Goal: Transaction & Acquisition: Book appointment/travel/reservation

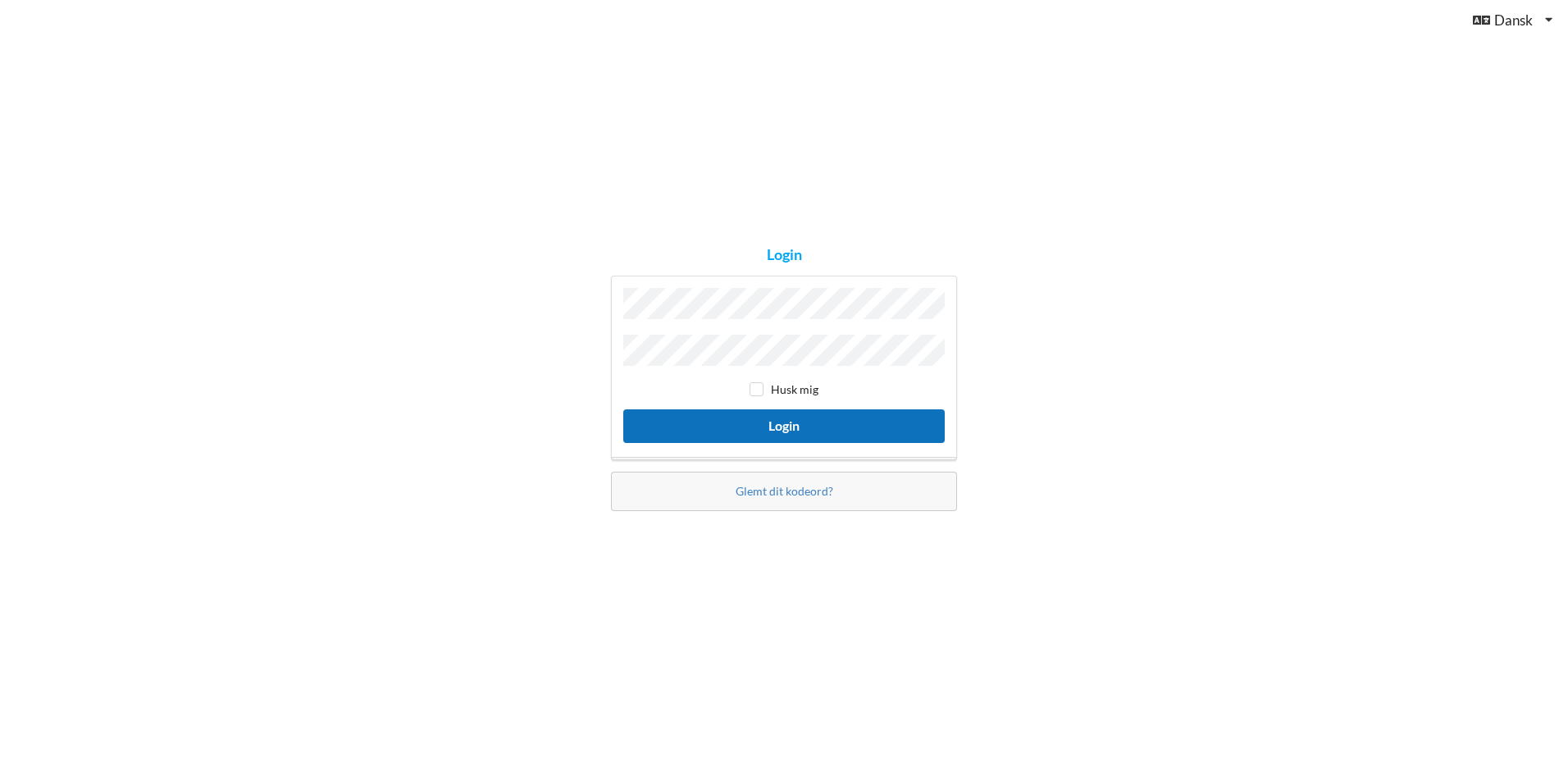
click at [775, 434] on button "Login" at bounding box center [784, 426] width 322 height 33
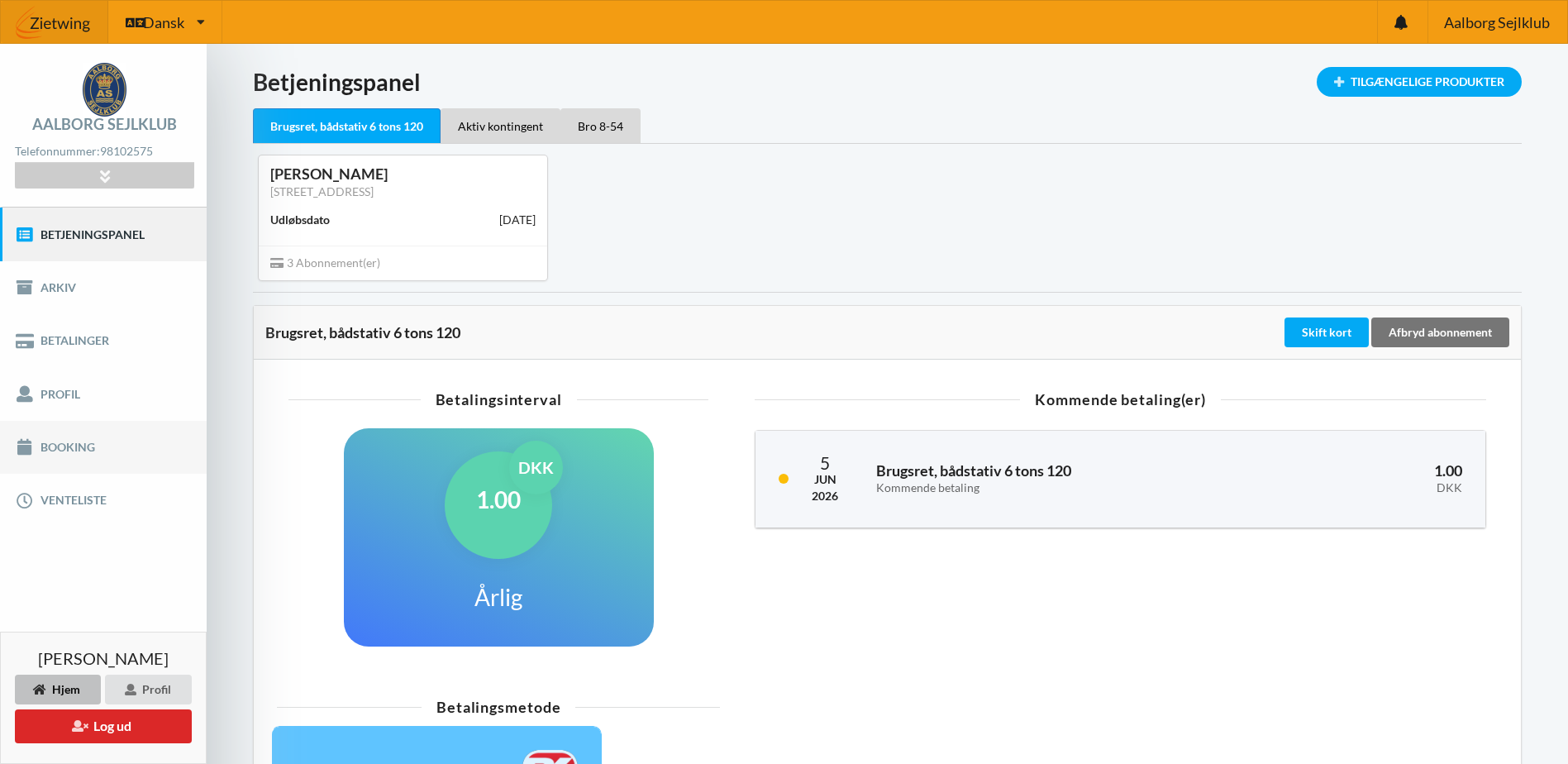
click at [58, 439] on link "Booking" at bounding box center [103, 447] width 207 height 53
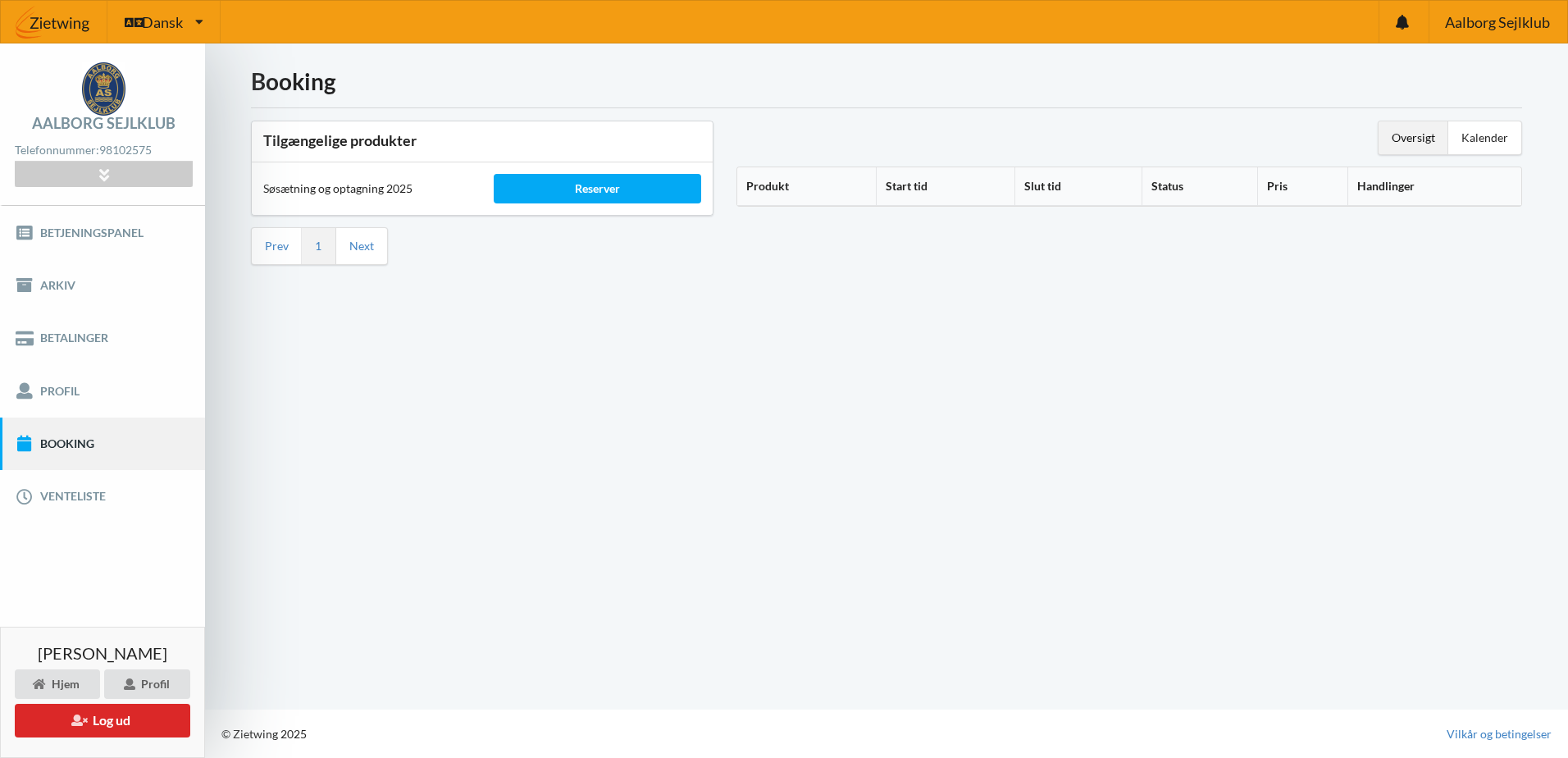
click at [769, 186] on th "Produkt" at bounding box center [806, 187] width 138 height 38
click at [1498, 136] on div "Kalender" at bounding box center [1485, 138] width 73 height 33
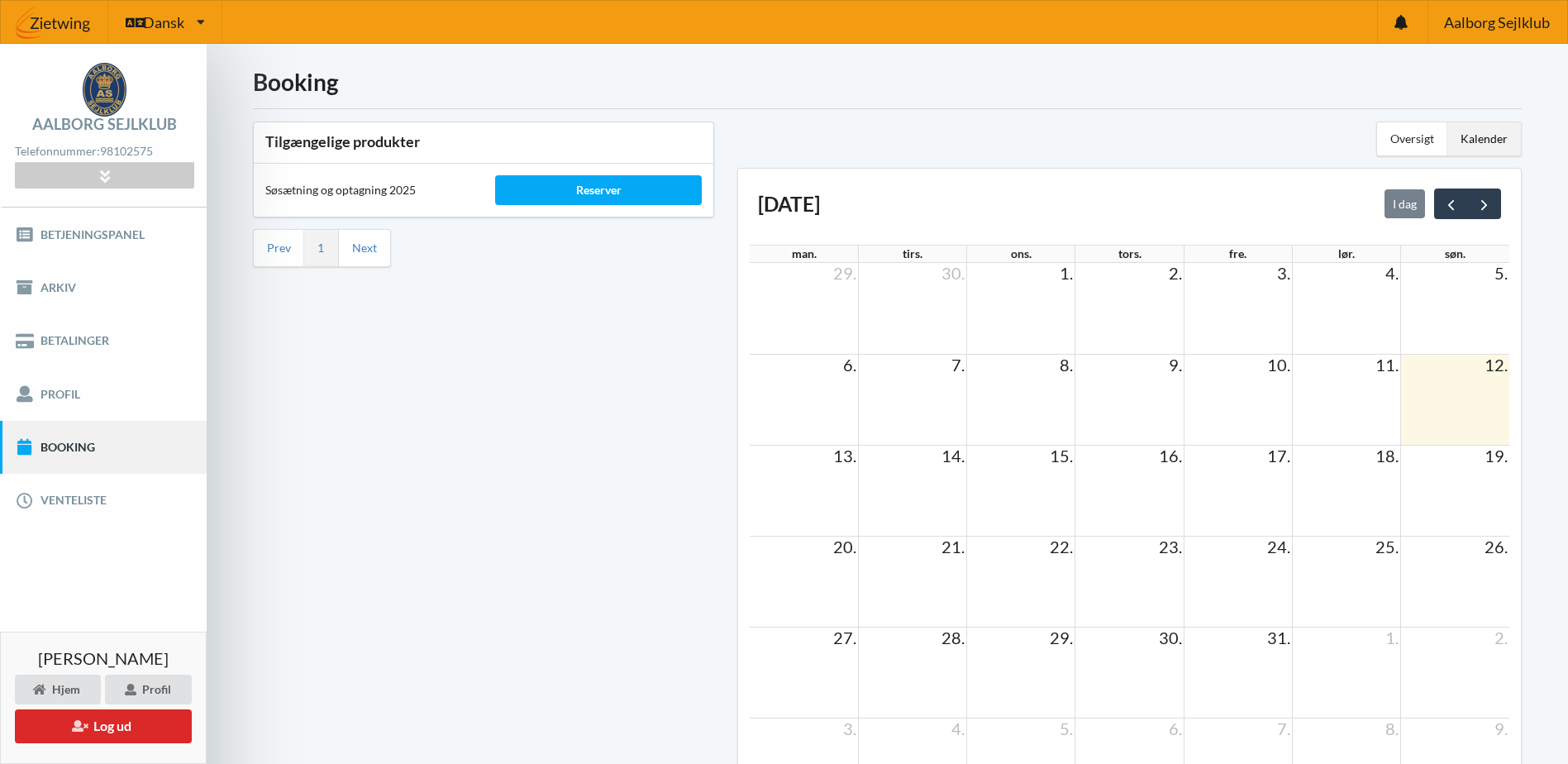
click at [834, 389] on td at bounding box center [803, 399] width 108 height 91
click at [1485, 205] on span "next" at bounding box center [1484, 204] width 18 height 18
click at [1452, 198] on span "prev" at bounding box center [1450, 204] width 18 height 18
click at [833, 498] on td at bounding box center [803, 490] width 108 height 91
click at [355, 244] on link "Next" at bounding box center [365, 248] width 25 height 15
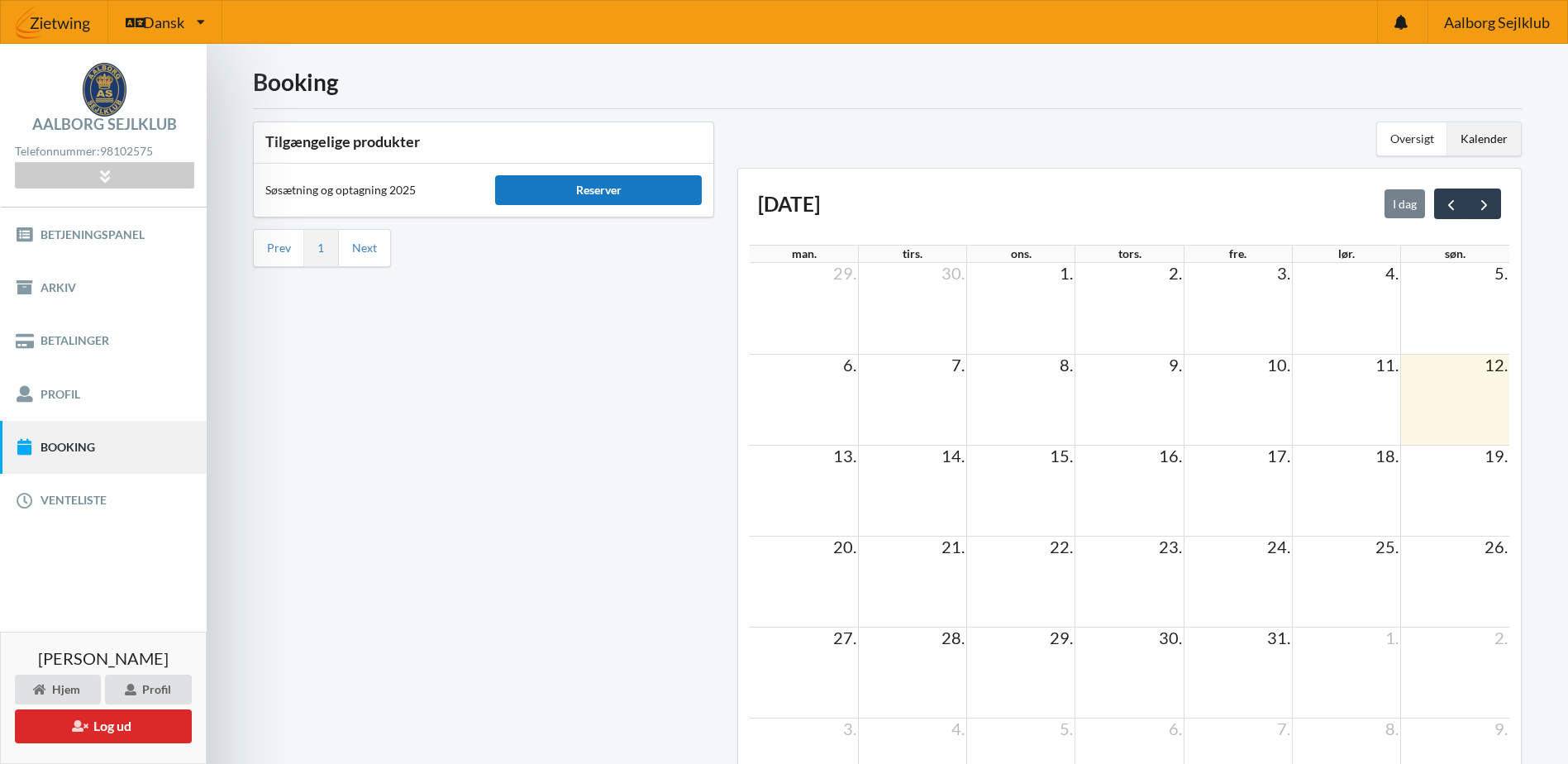
click at [508, 193] on div "Reserver" at bounding box center [598, 190] width 207 height 29
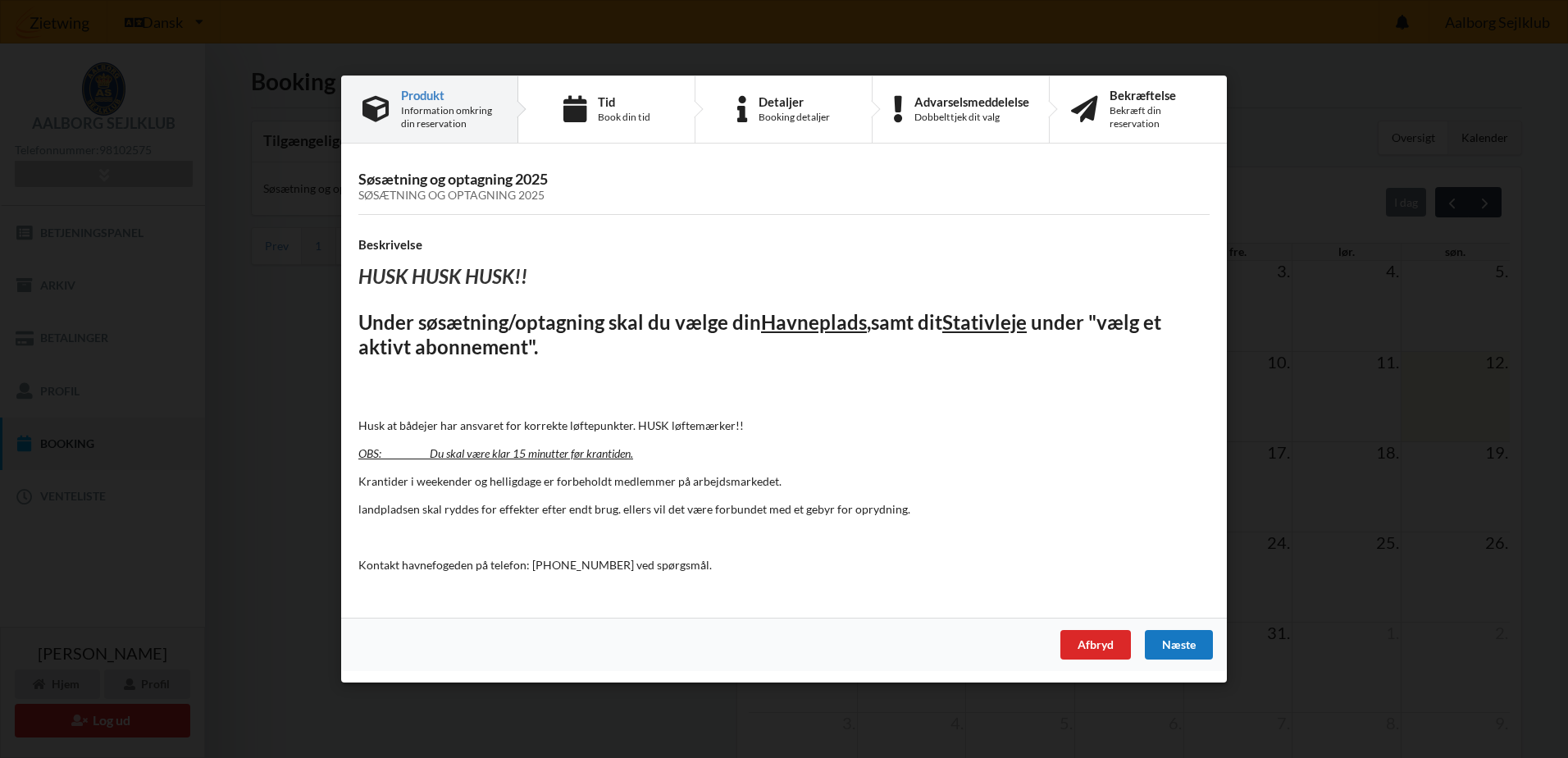
click at [1174, 650] on div "Næste" at bounding box center [1179, 644] width 68 height 29
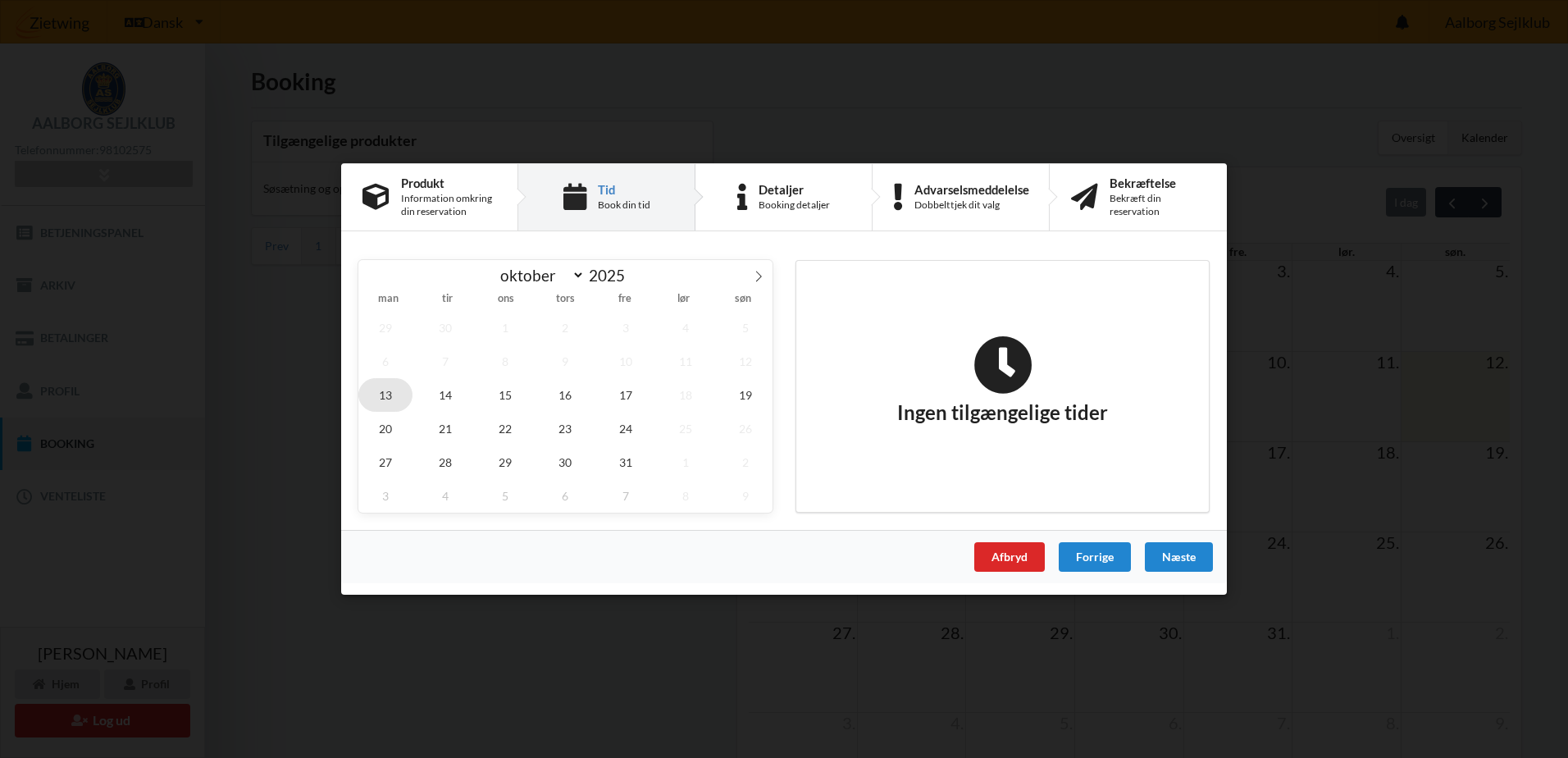
click at [388, 392] on span "13" at bounding box center [385, 394] width 54 height 33
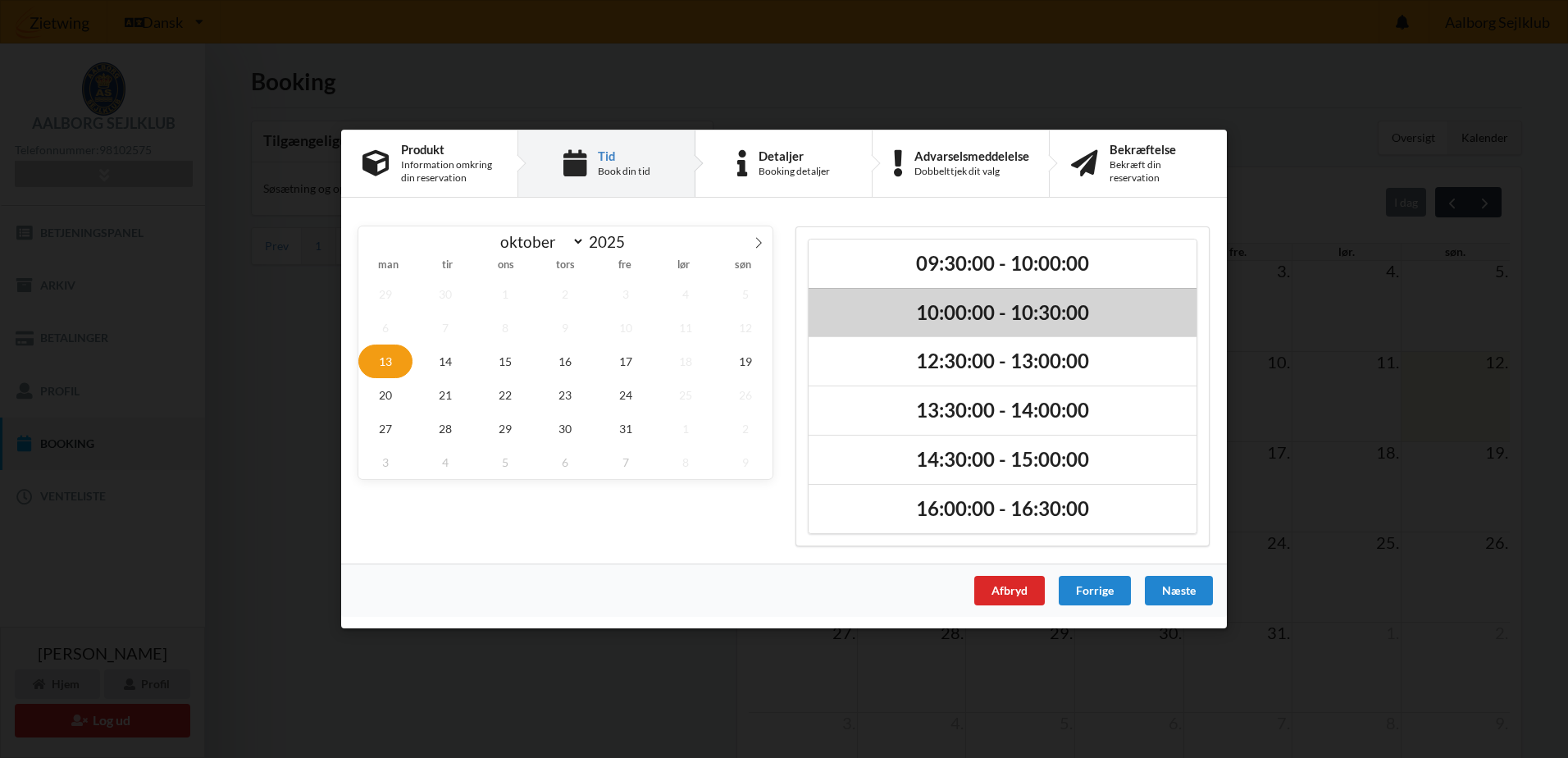
click at [924, 305] on h2 "10:00:00 - 10:30:00" at bounding box center [1003, 313] width 365 height 25
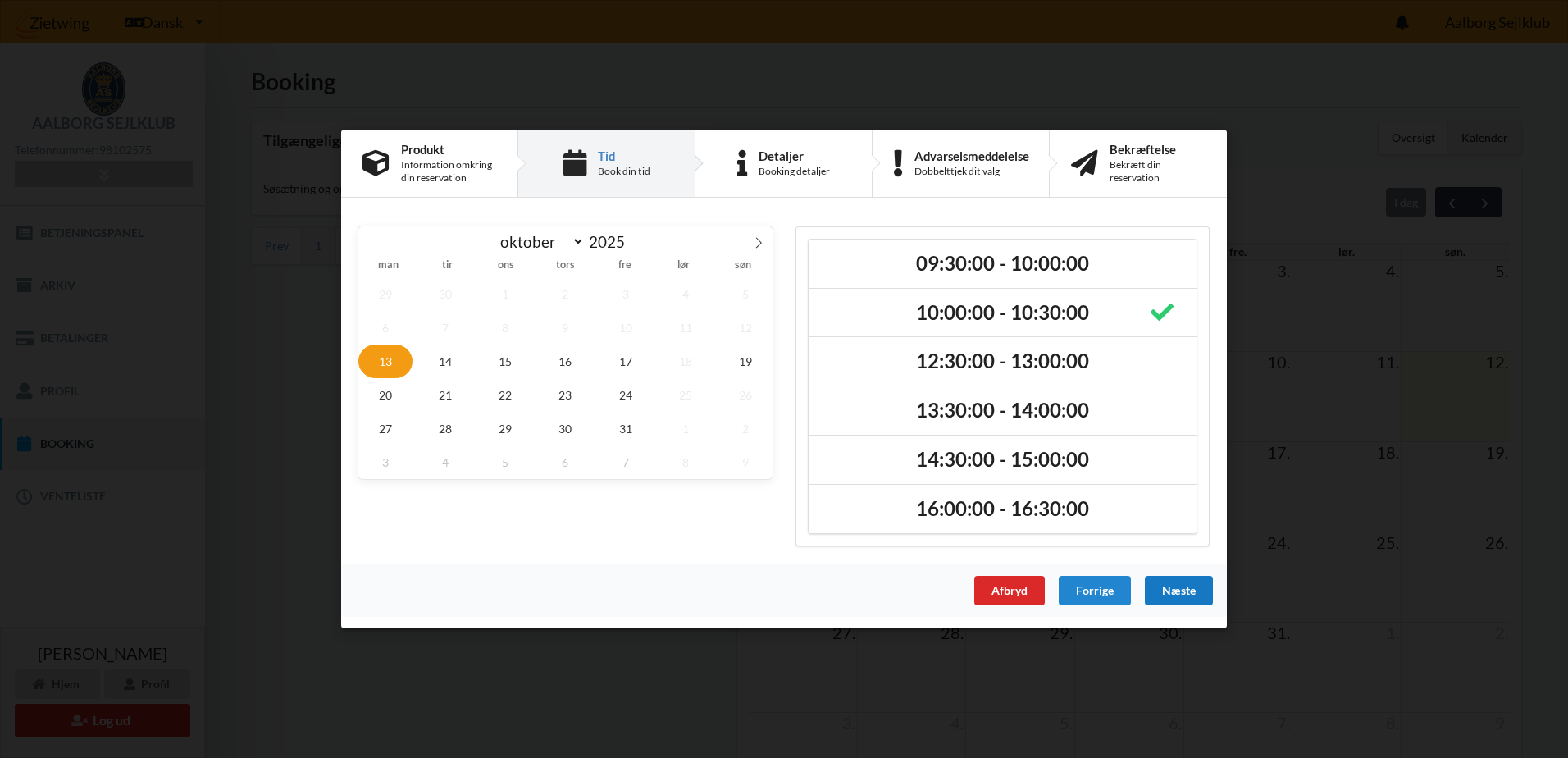
click at [1178, 590] on div "Næste" at bounding box center [1179, 590] width 68 height 29
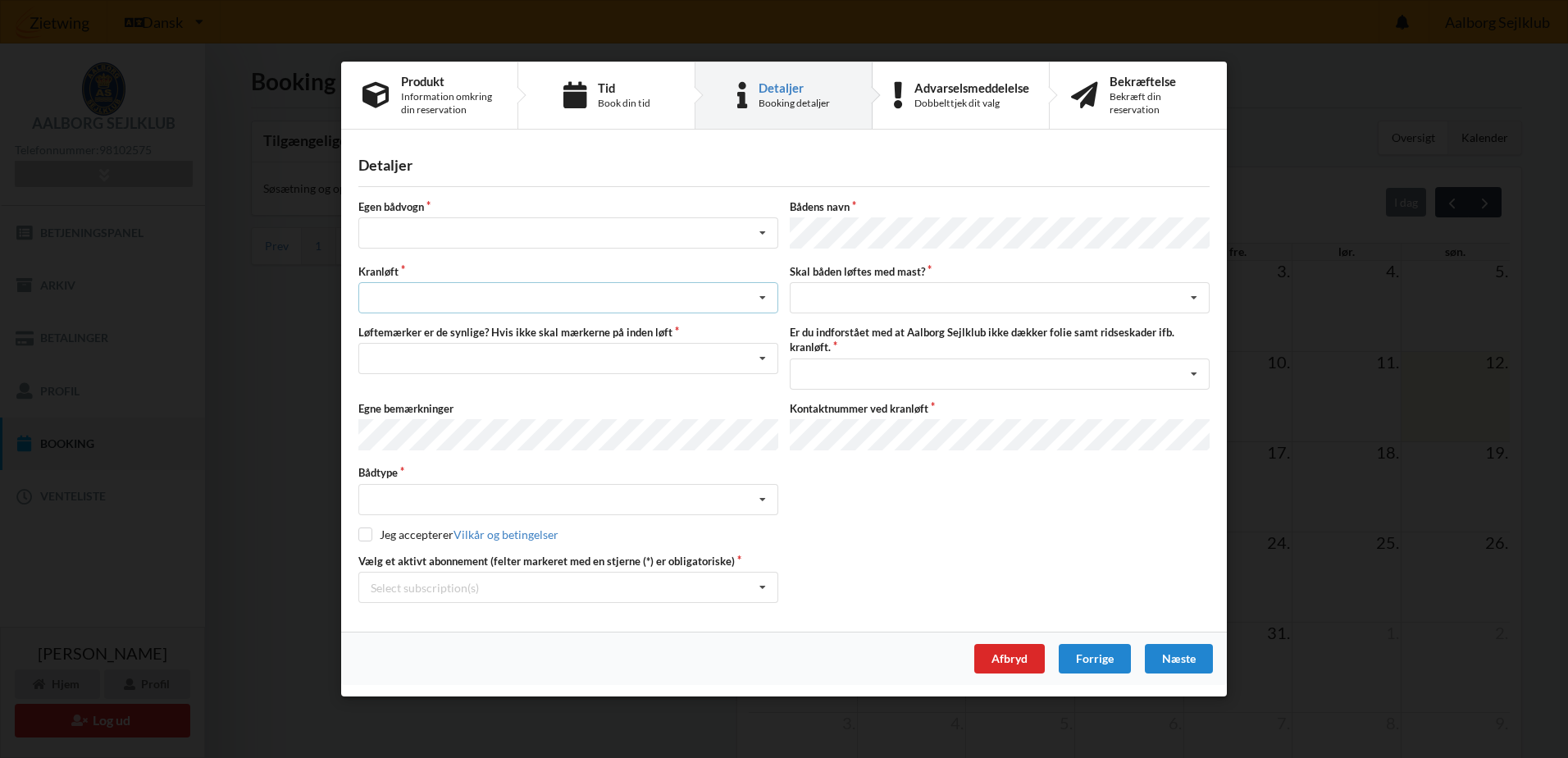
click at [684, 301] on div "Søsætning Optagning" at bounding box center [569, 297] width 420 height 31
click at [420, 360] on div "Optagning" at bounding box center [569, 358] width 418 height 30
click at [616, 226] on div "Intet valg ja nej" at bounding box center [569, 233] width 420 height 31
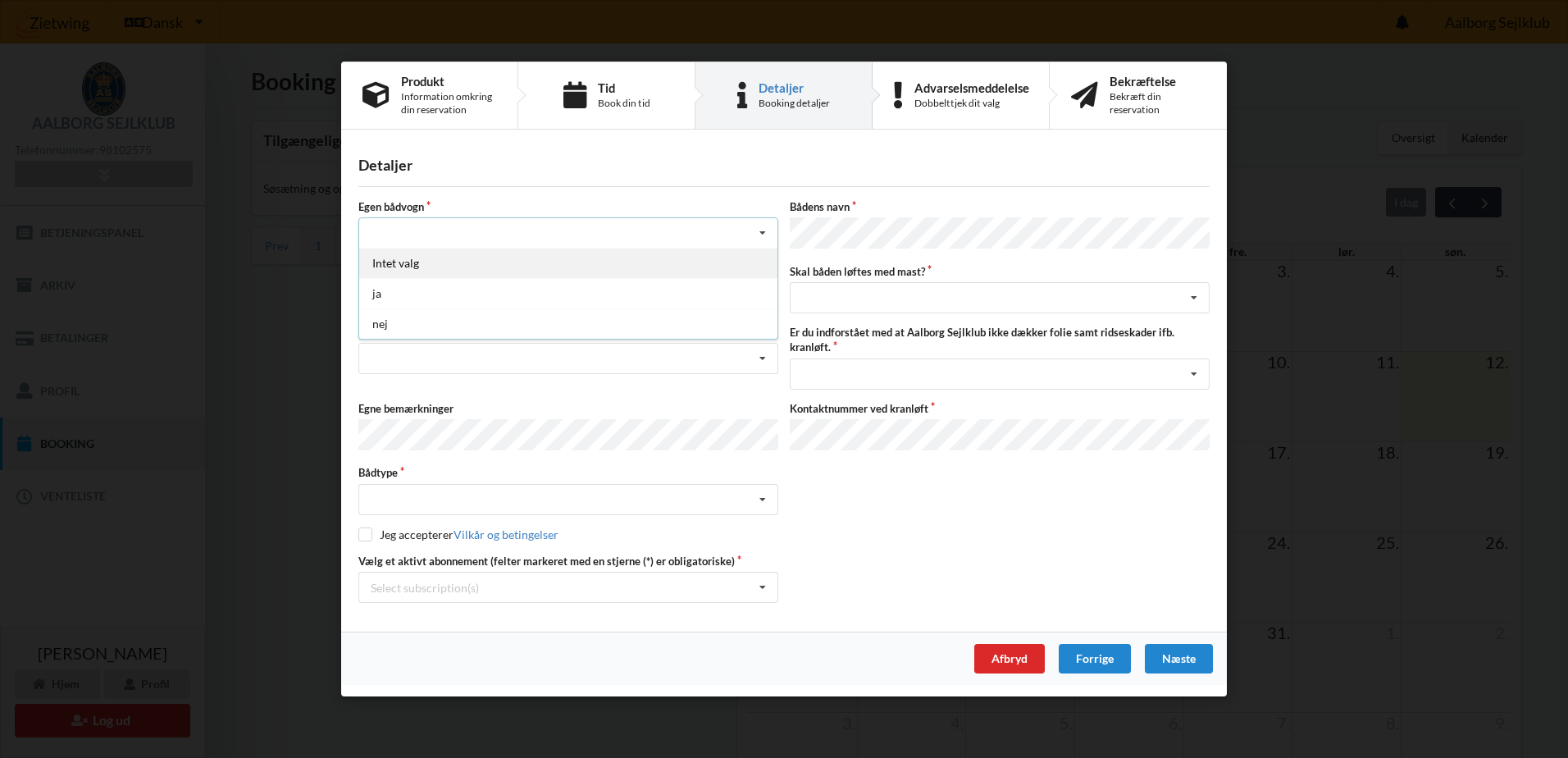
click at [694, 271] on div "Intet valg" at bounding box center [569, 263] width 418 height 30
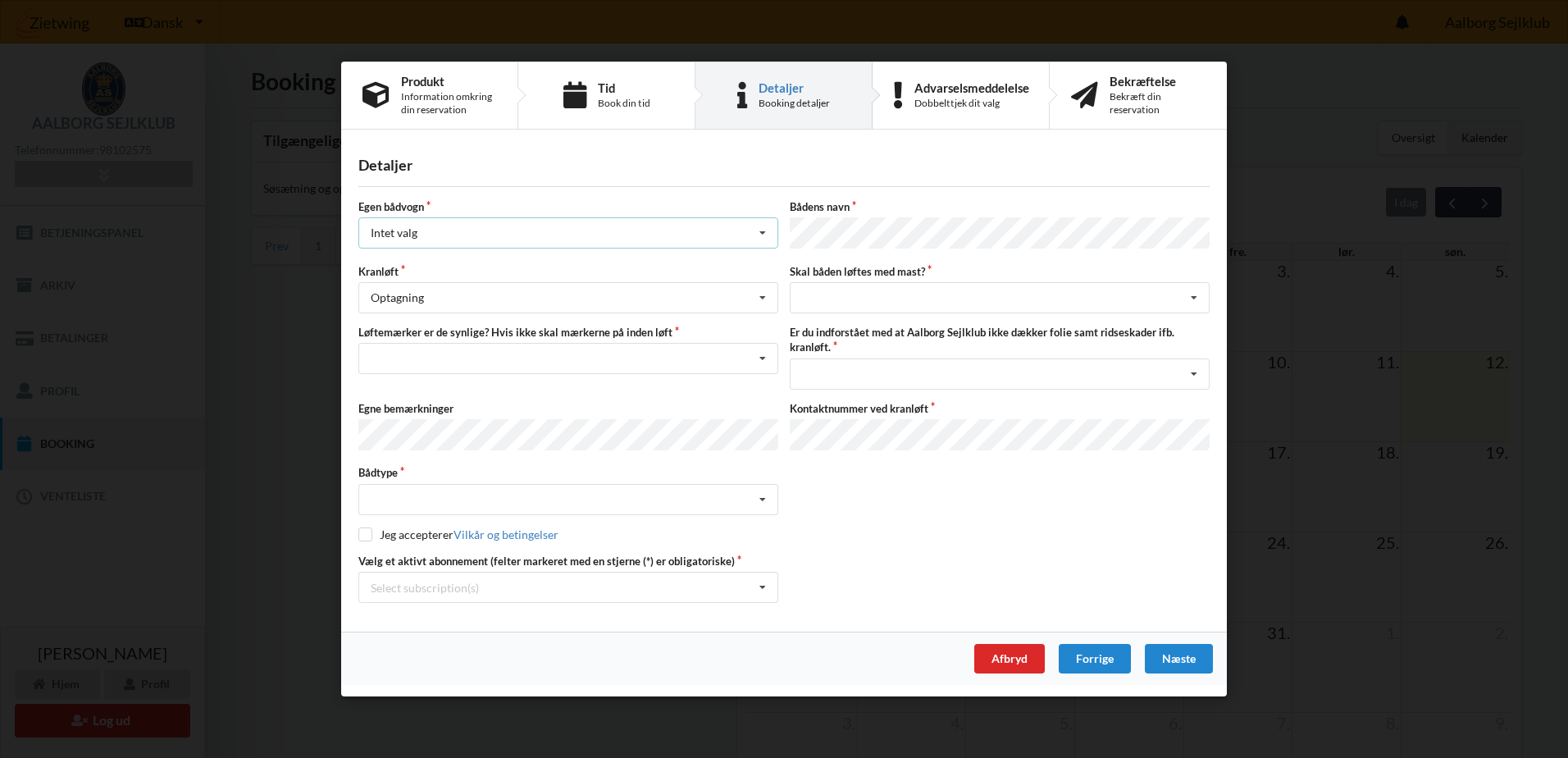
click at [759, 234] on icon at bounding box center [763, 233] width 25 height 30
click at [757, 234] on icon at bounding box center [763, 233] width 25 height 30
click at [627, 238] on div "Intet valg Intet valg ja nej" at bounding box center [569, 233] width 420 height 31
click at [374, 498] on div "Intet valgt Sejlbåd Motorbåd Motorsejler [PERSON_NAME]" at bounding box center [569, 498] width 420 height 31
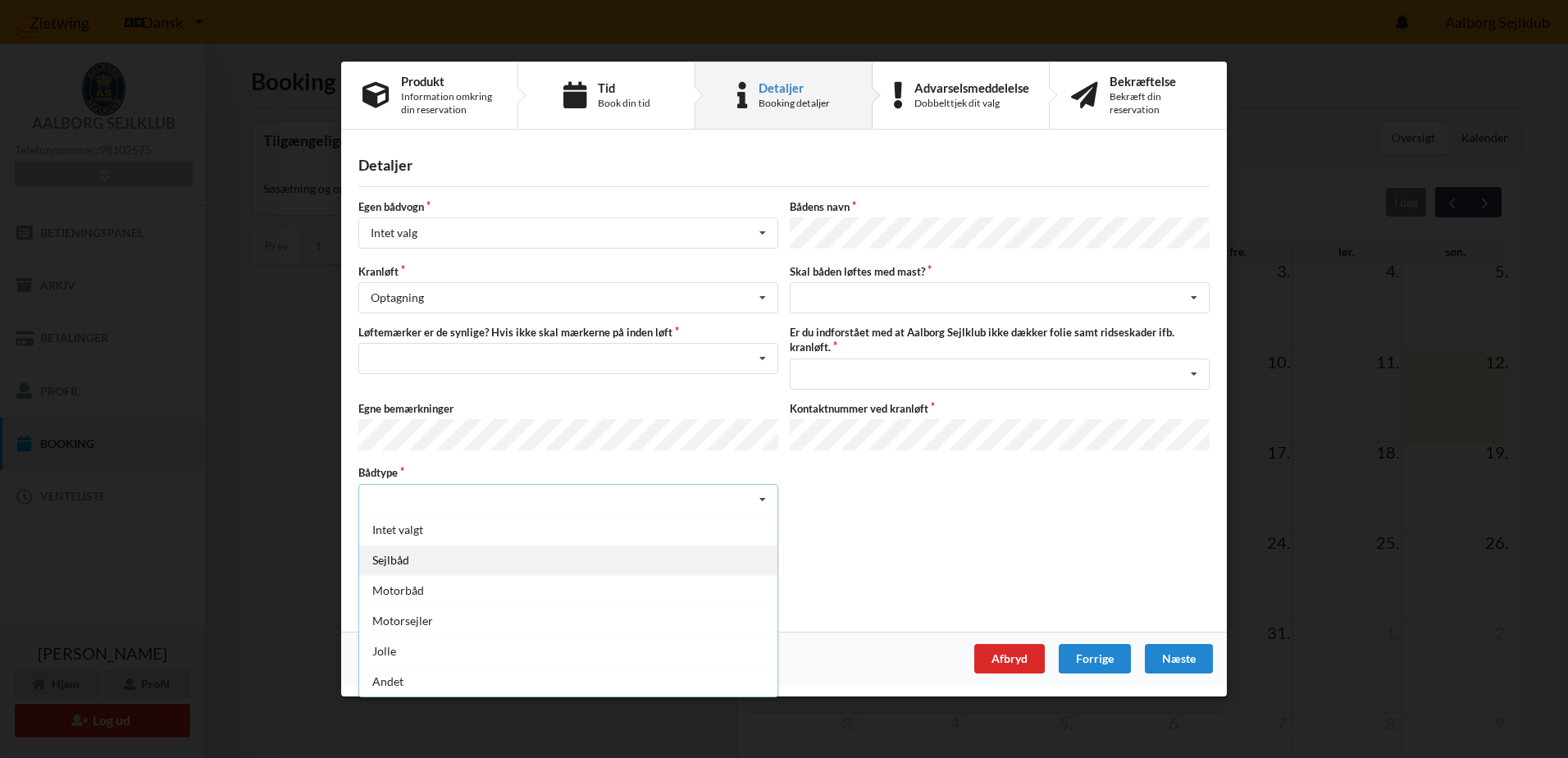
click at [402, 552] on div "Sejlbåd" at bounding box center [569, 559] width 418 height 30
click at [368, 530] on input "checkbox" at bounding box center [365, 533] width 14 height 14
checkbox input "true"
click at [844, 294] on div "intet valg ja nej" at bounding box center [999, 297] width 420 height 31
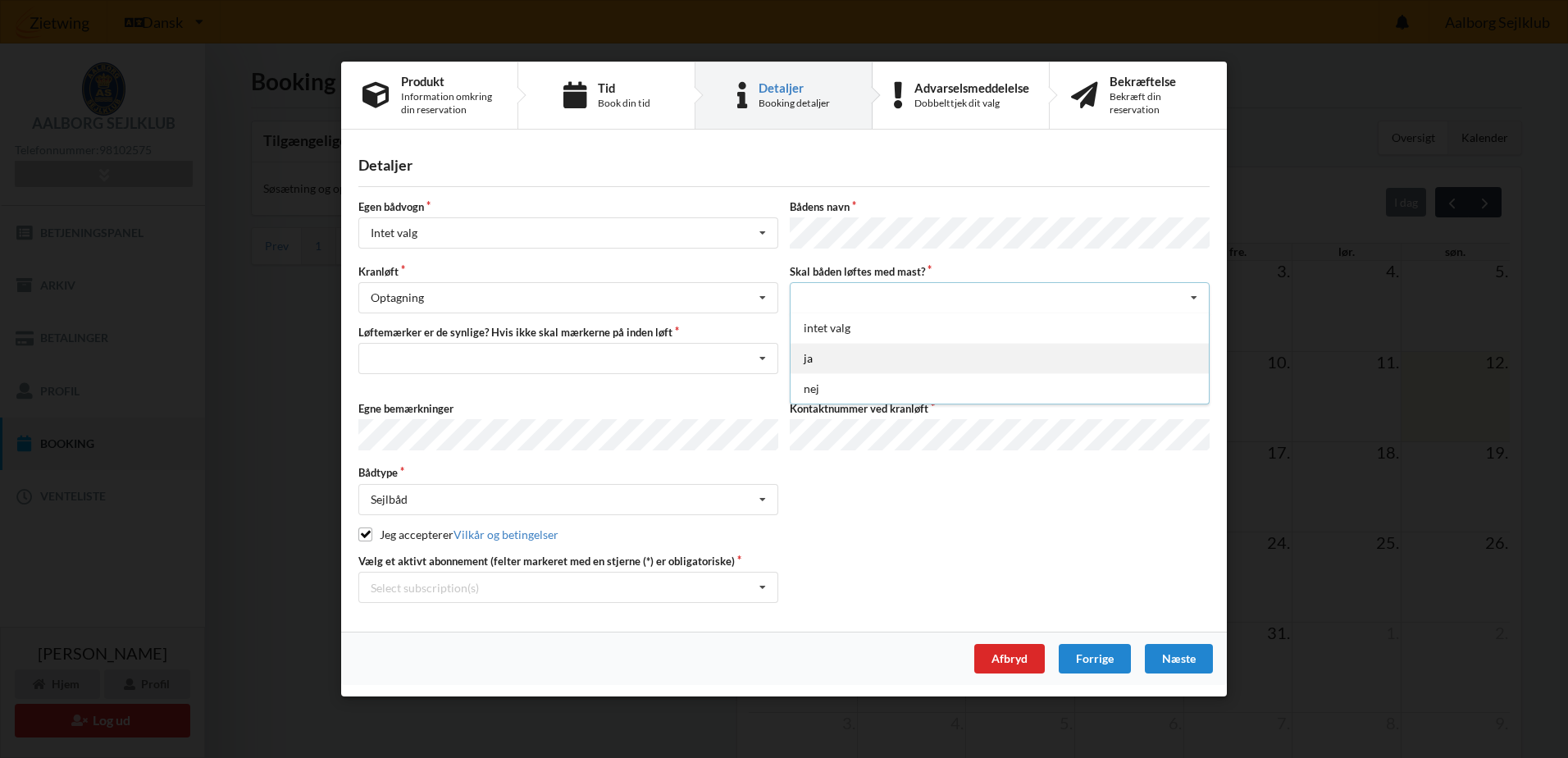
click at [814, 358] on div "ja" at bounding box center [999, 358] width 418 height 30
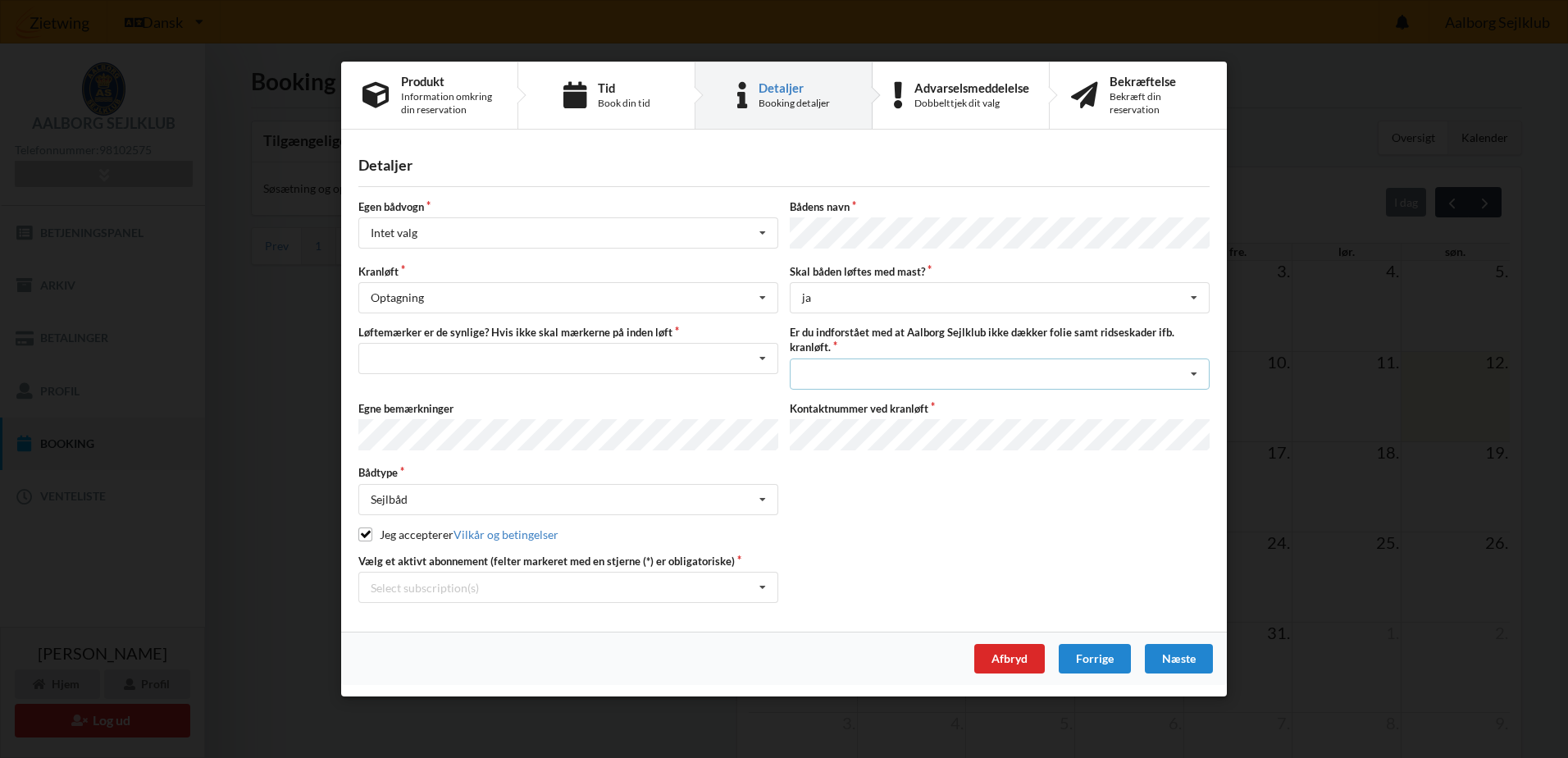
click at [830, 371] on div "Jeg har tæpper med og tager selv ansvaret for eventuelle folie samt ridseskader…" at bounding box center [999, 373] width 420 height 31
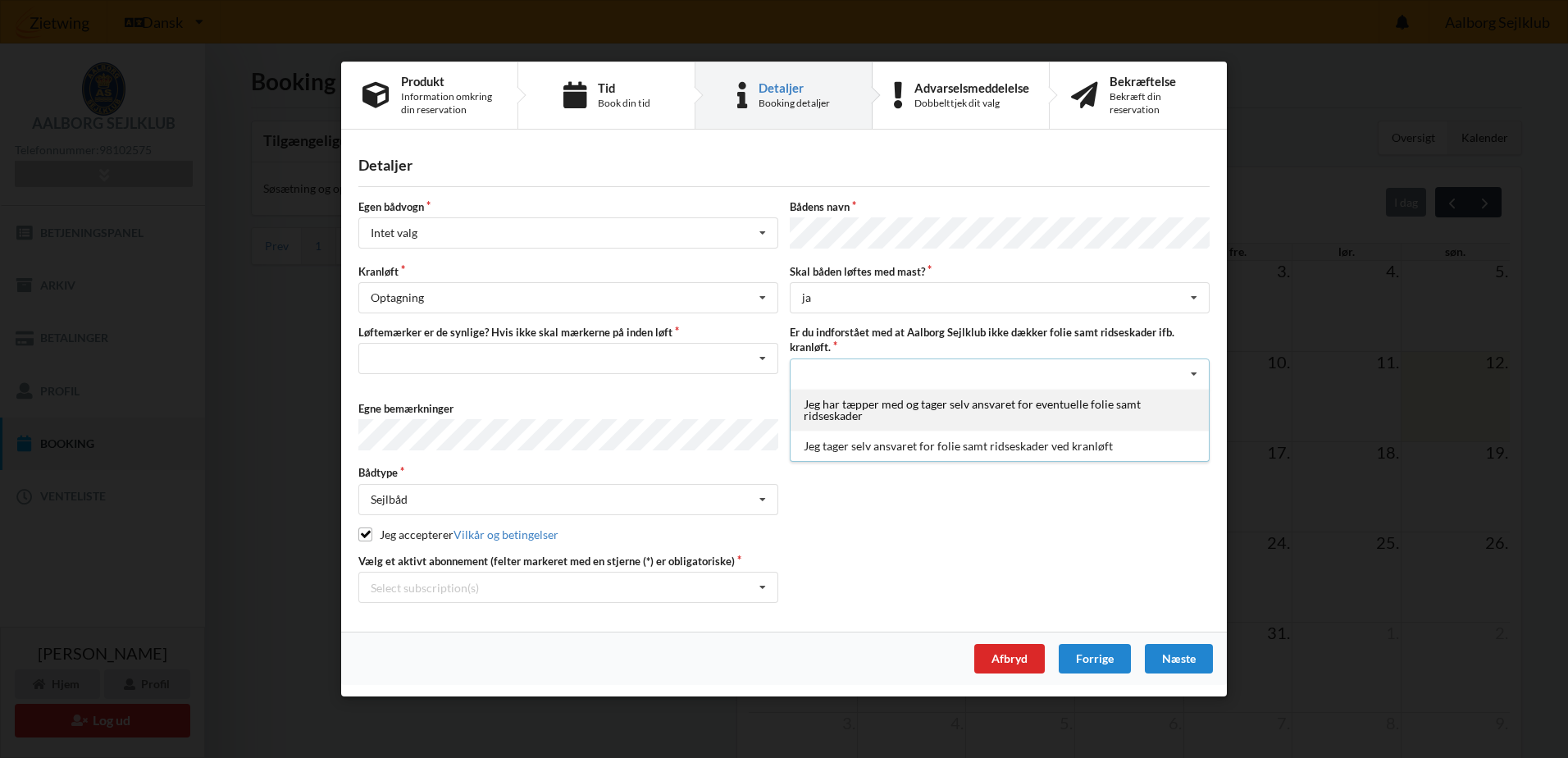
click at [860, 406] on div "Jeg har tæpper med og tager selv ansvaret for eventuelle folie samt ridseskader" at bounding box center [999, 409] width 418 height 42
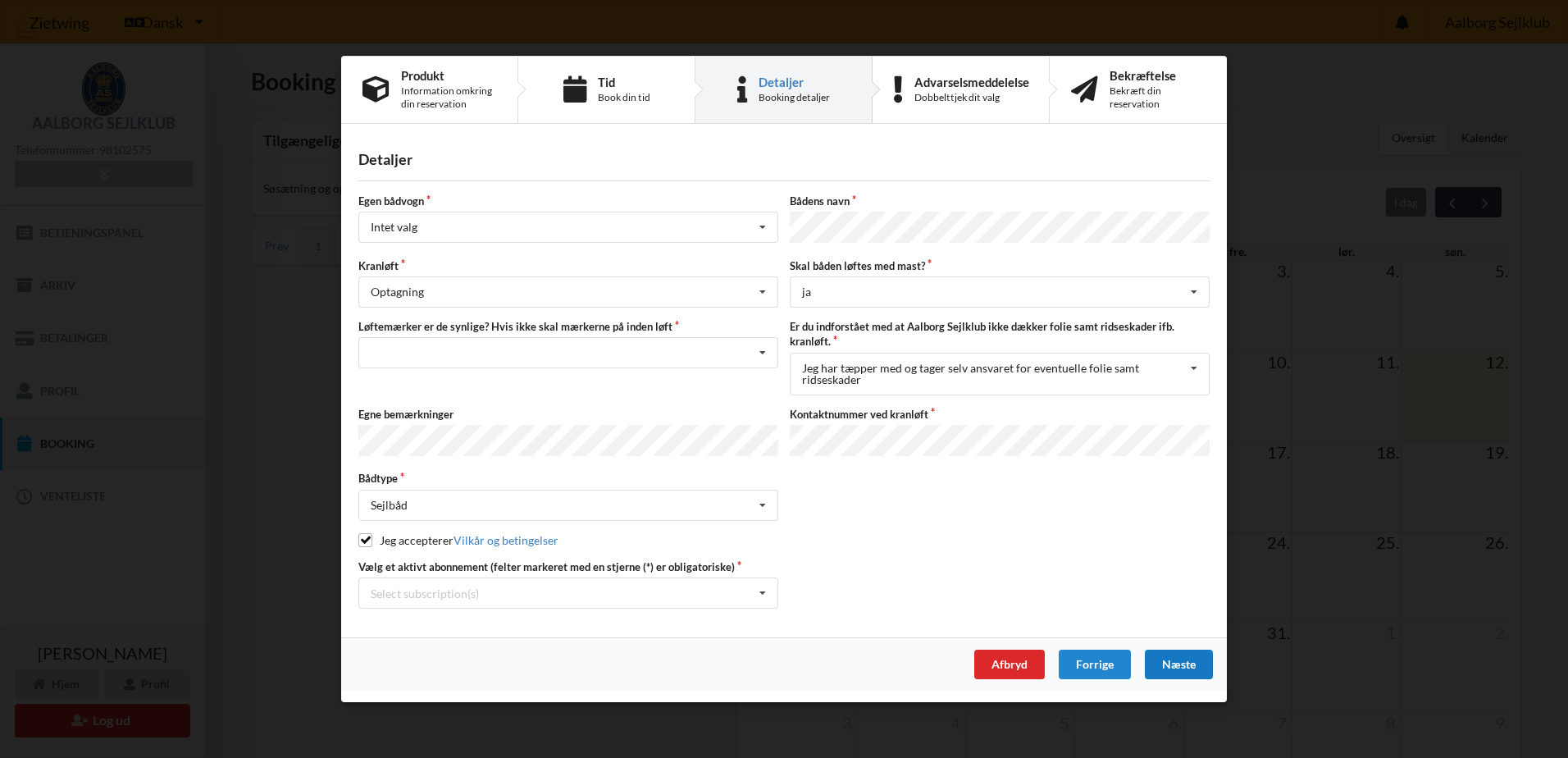
click at [1188, 655] on div "Næste" at bounding box center [1179, 664] width 68 height 29
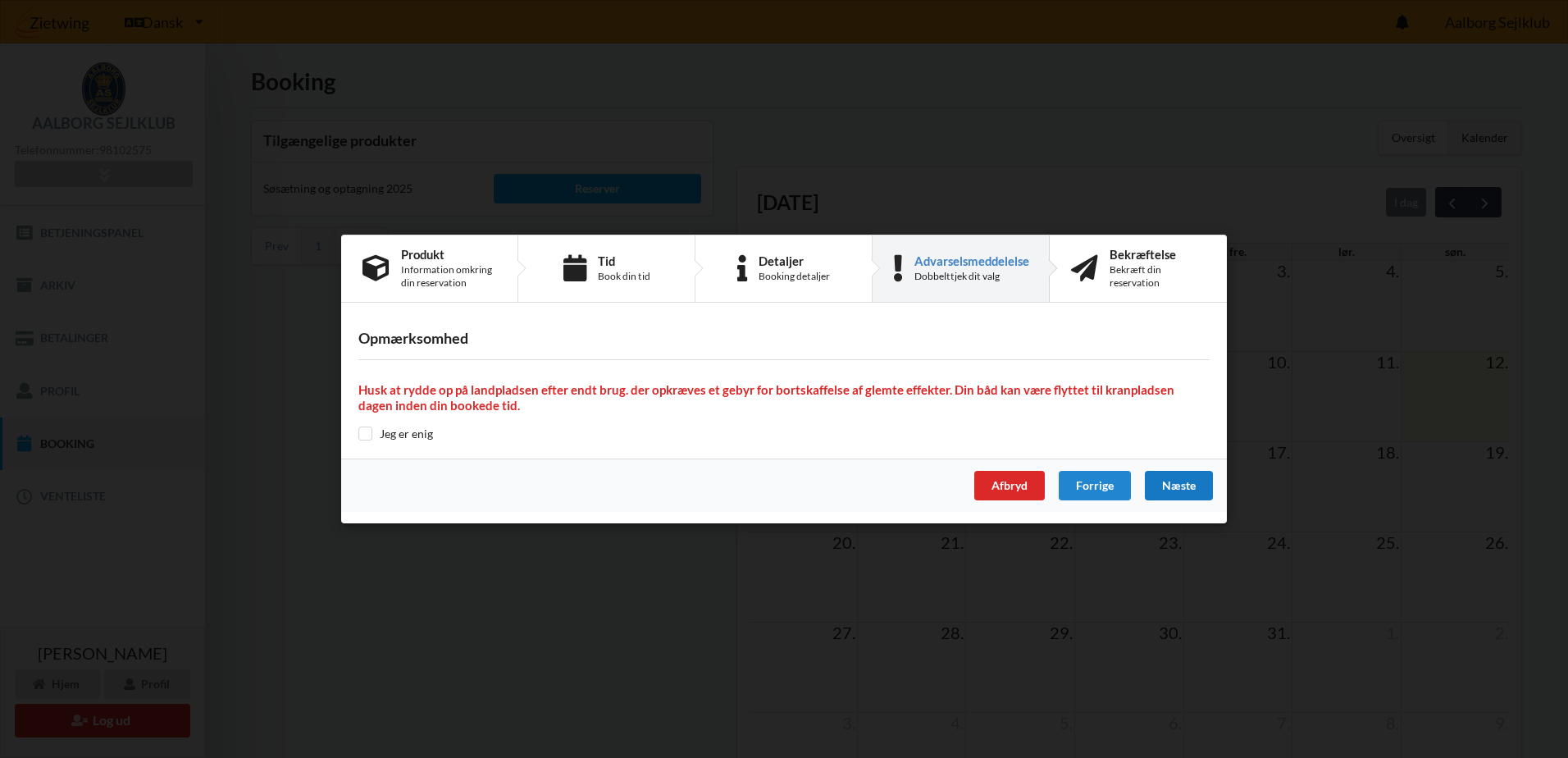
click at [1170, 485] on div "Næste" at bounding box center [1179, 485] width 68 height 29
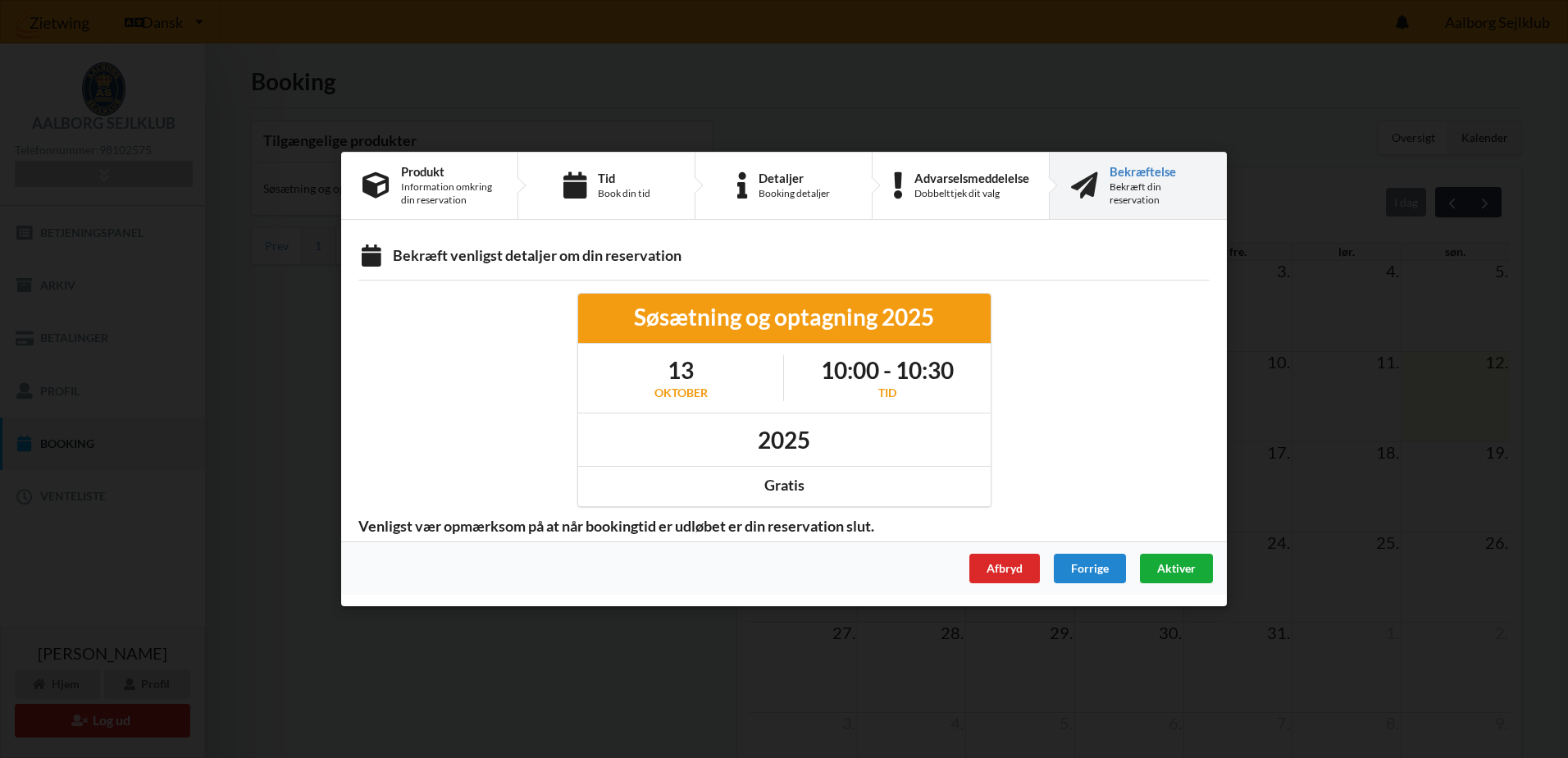
click at [1165, 565] on span "Aktiver" at bounding box center [1176, 568] width 38 height 14
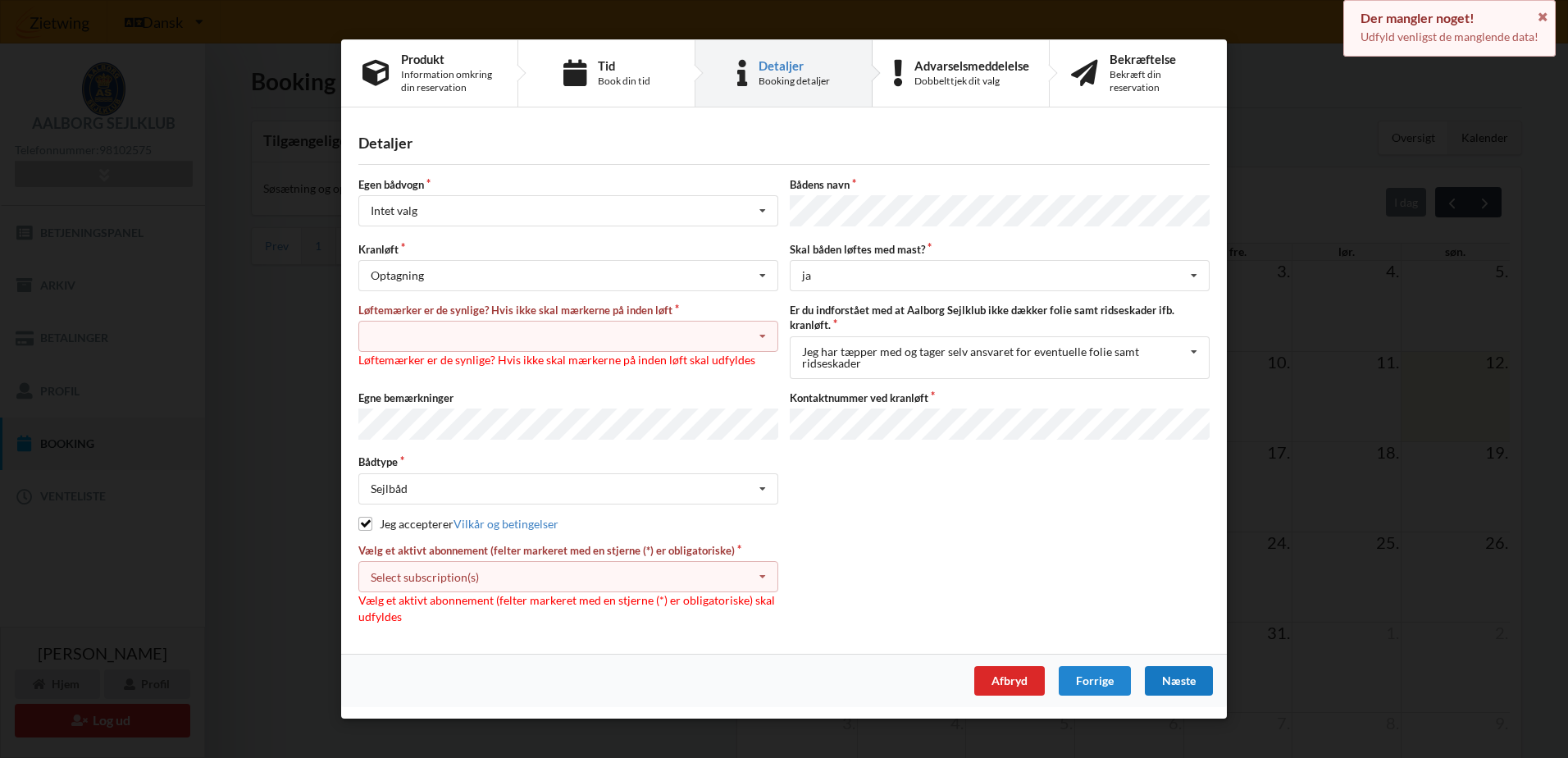
click at [730, 338] on div "Nej, jeg kontakter havnekontoret inden løft og får dem sat på Ja, mine mærker e…" at bounding box center [569, 337] width 420 height 31
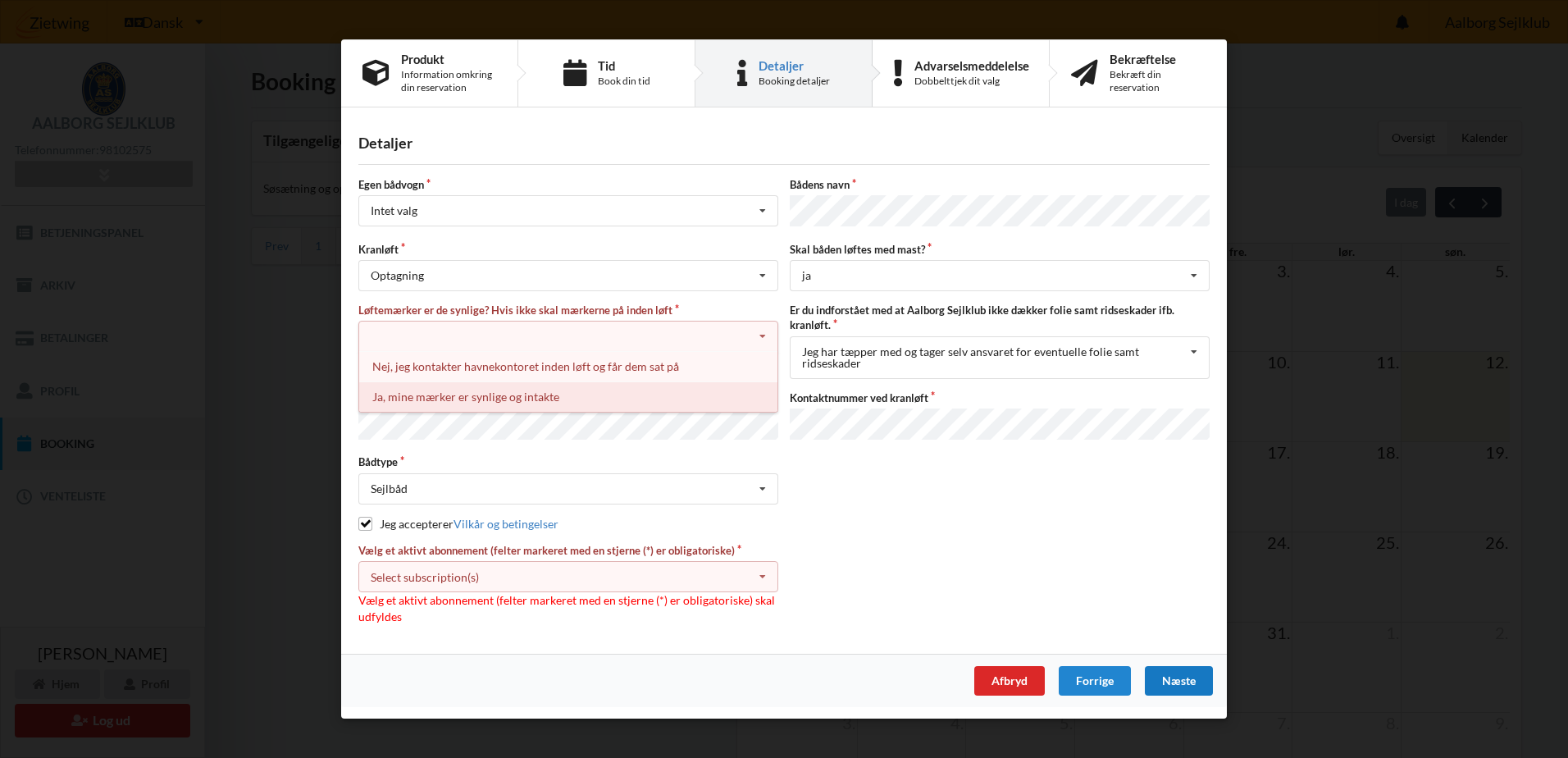
click at [535, 397] on div "Ja, mine mærker er synlige og intakte" at bounding box center [569, 397] width 418 height 30
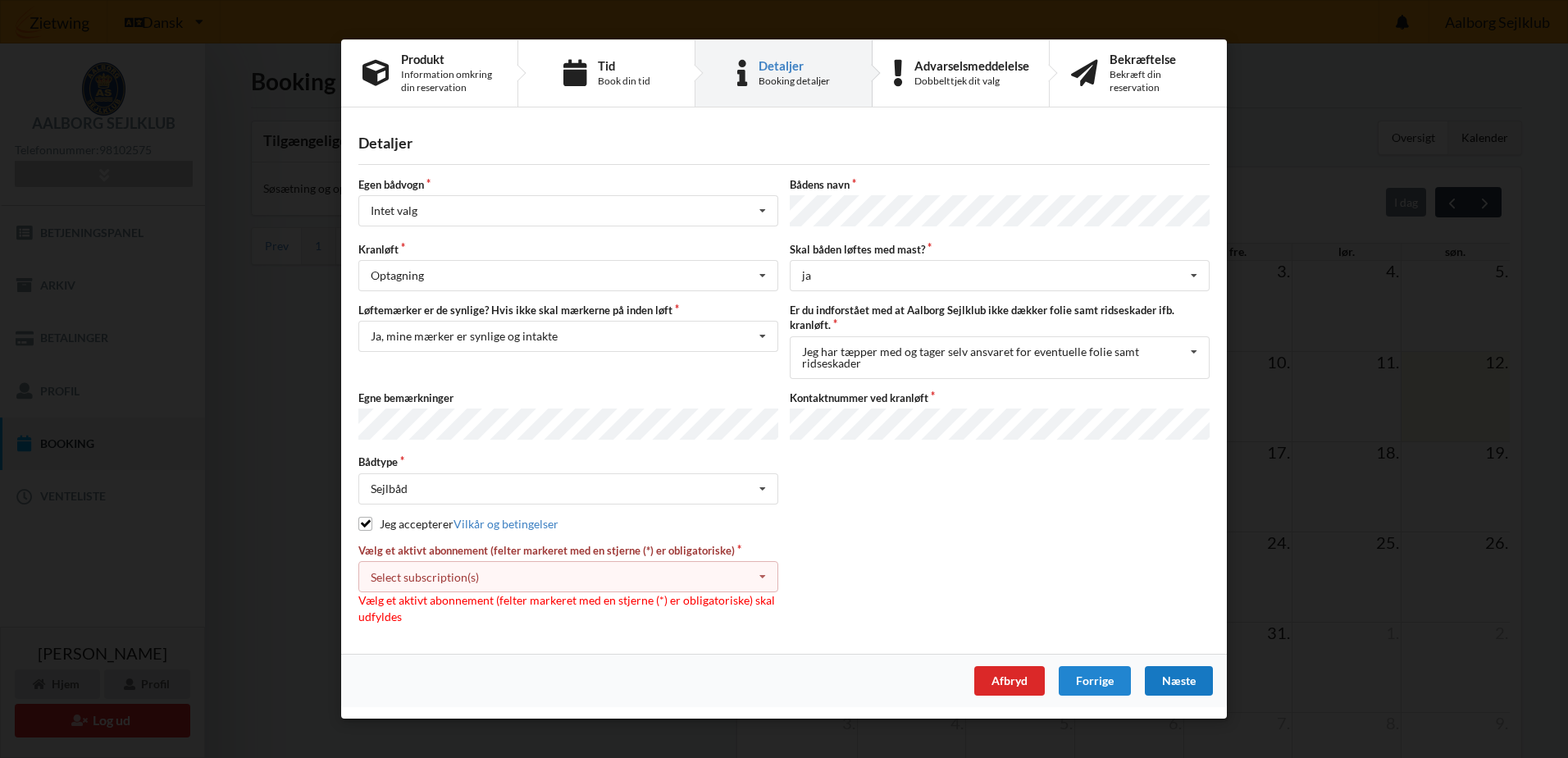
click at [757, 577] on icon at bounding box center [763, 578] width 25 height 30
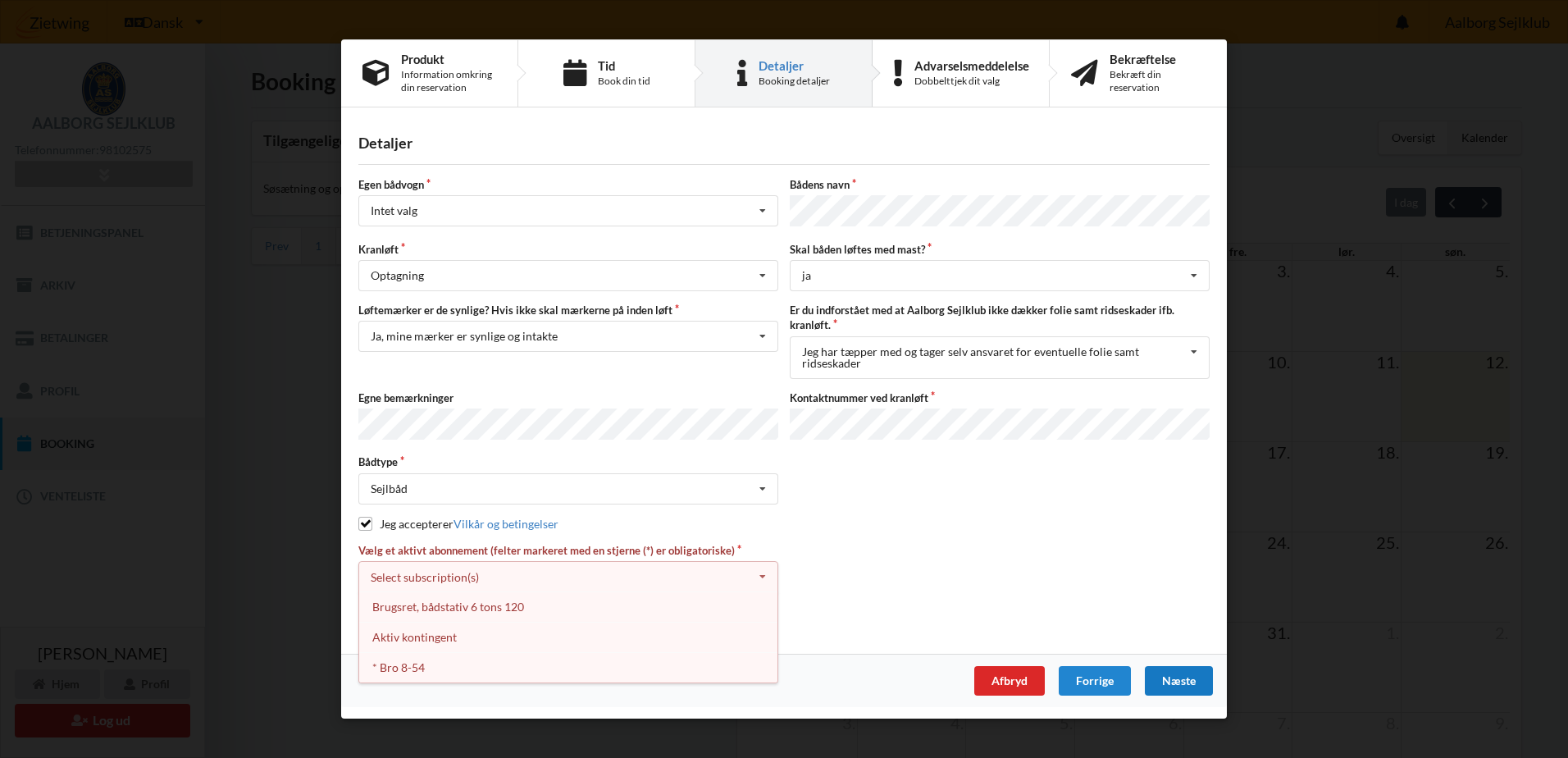
click at [757, 577] on icon at bounding box center [763, 578] width 25 height 30
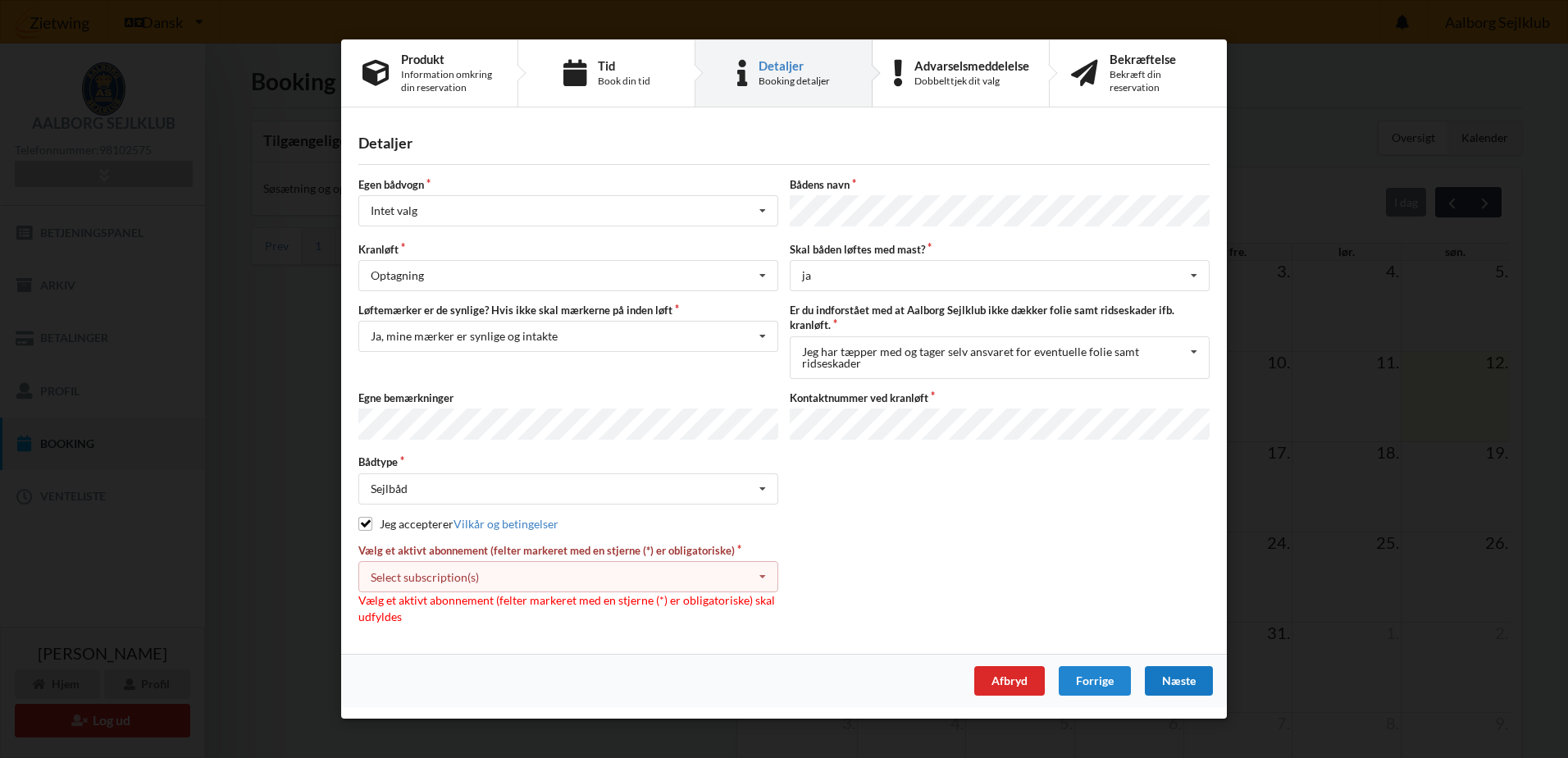
click at [757, 577] on icon at bounding box center [763, 578] width 25 height 30
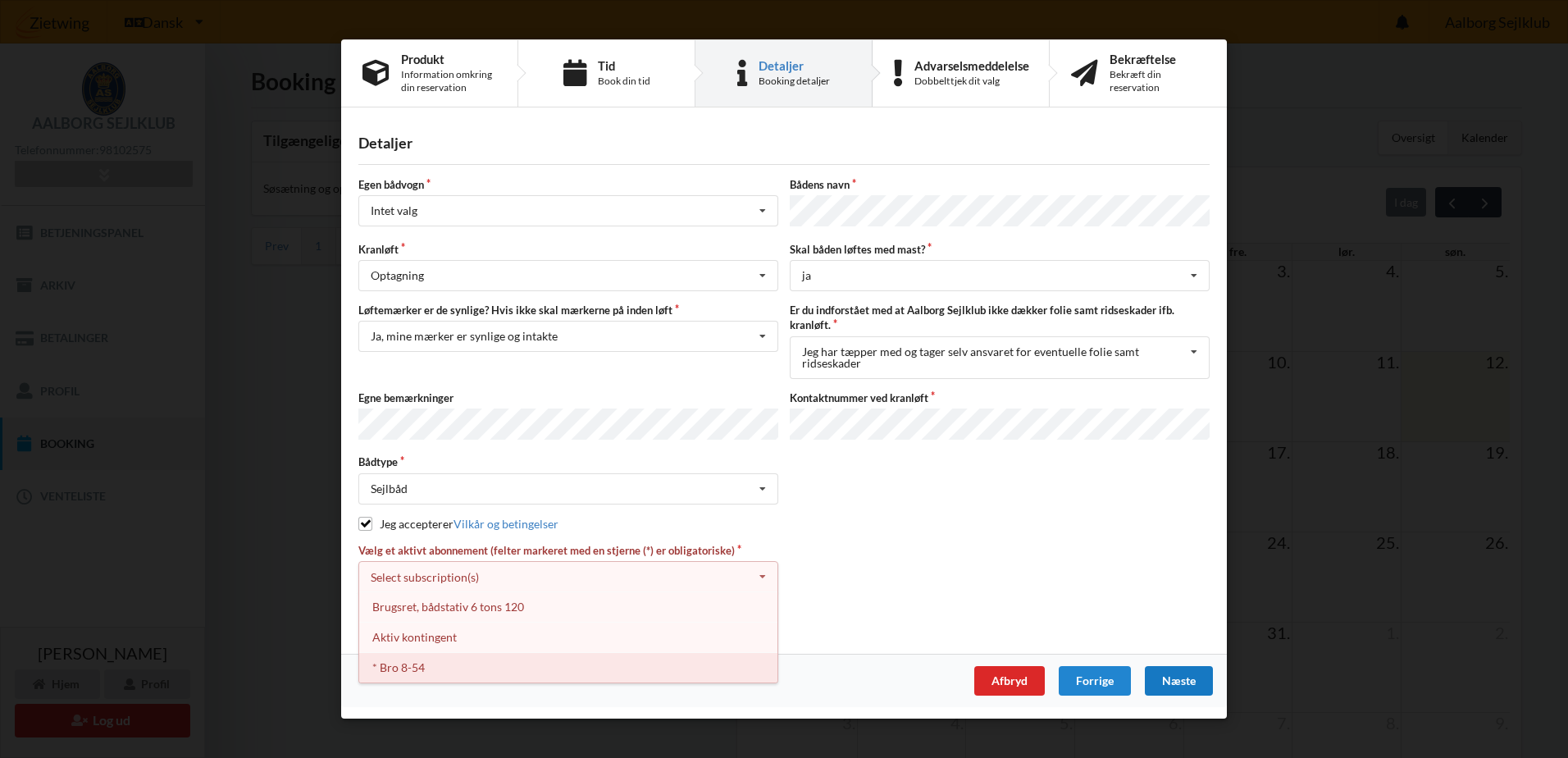
click at [408, 659] on div "* Bro 8-54" at bounding box center [569, 668] width 418 height 30
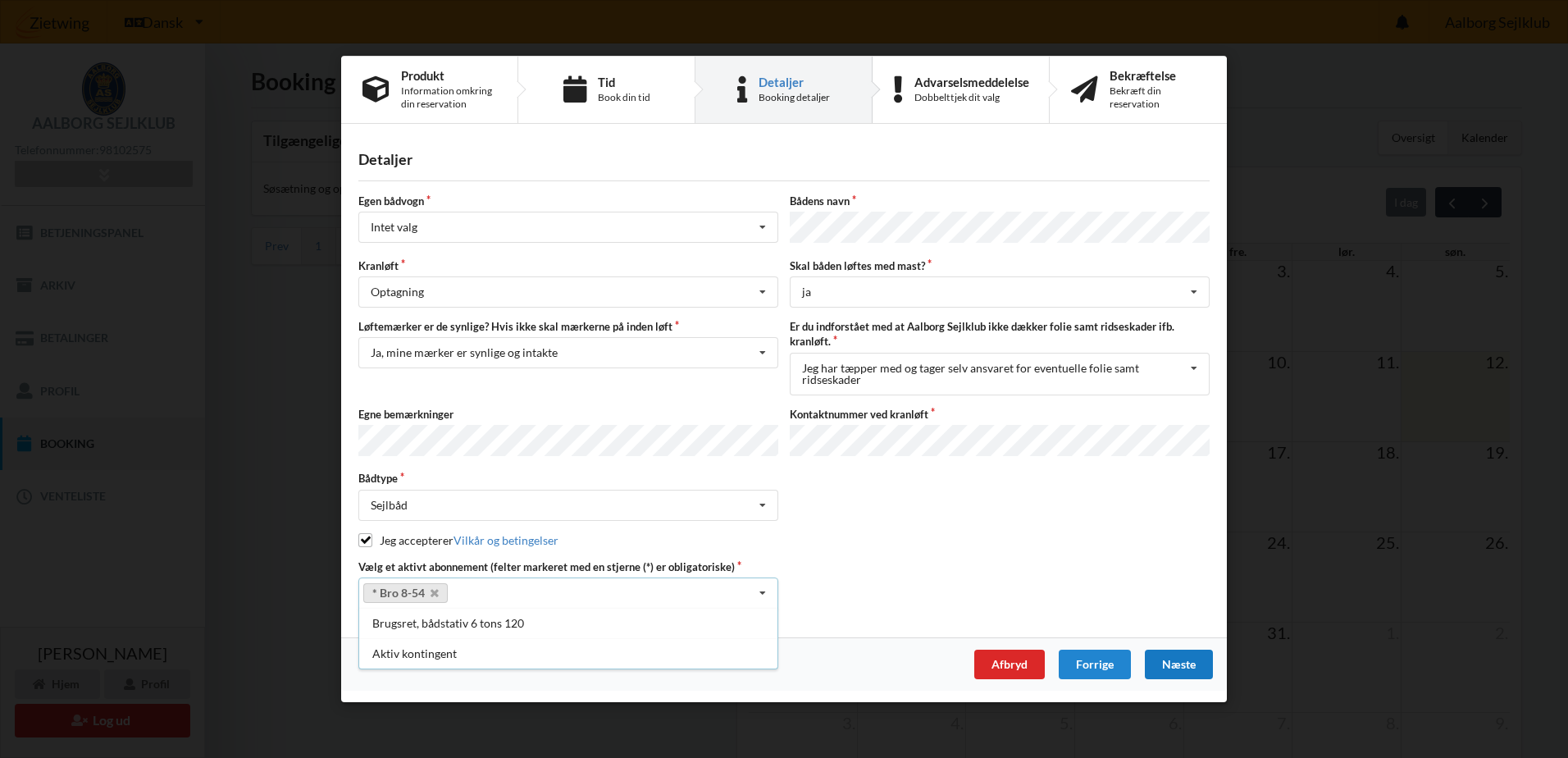
click at [1170, 662] on div "Næste" at bounding box center [1179, 664] width 68 height 29
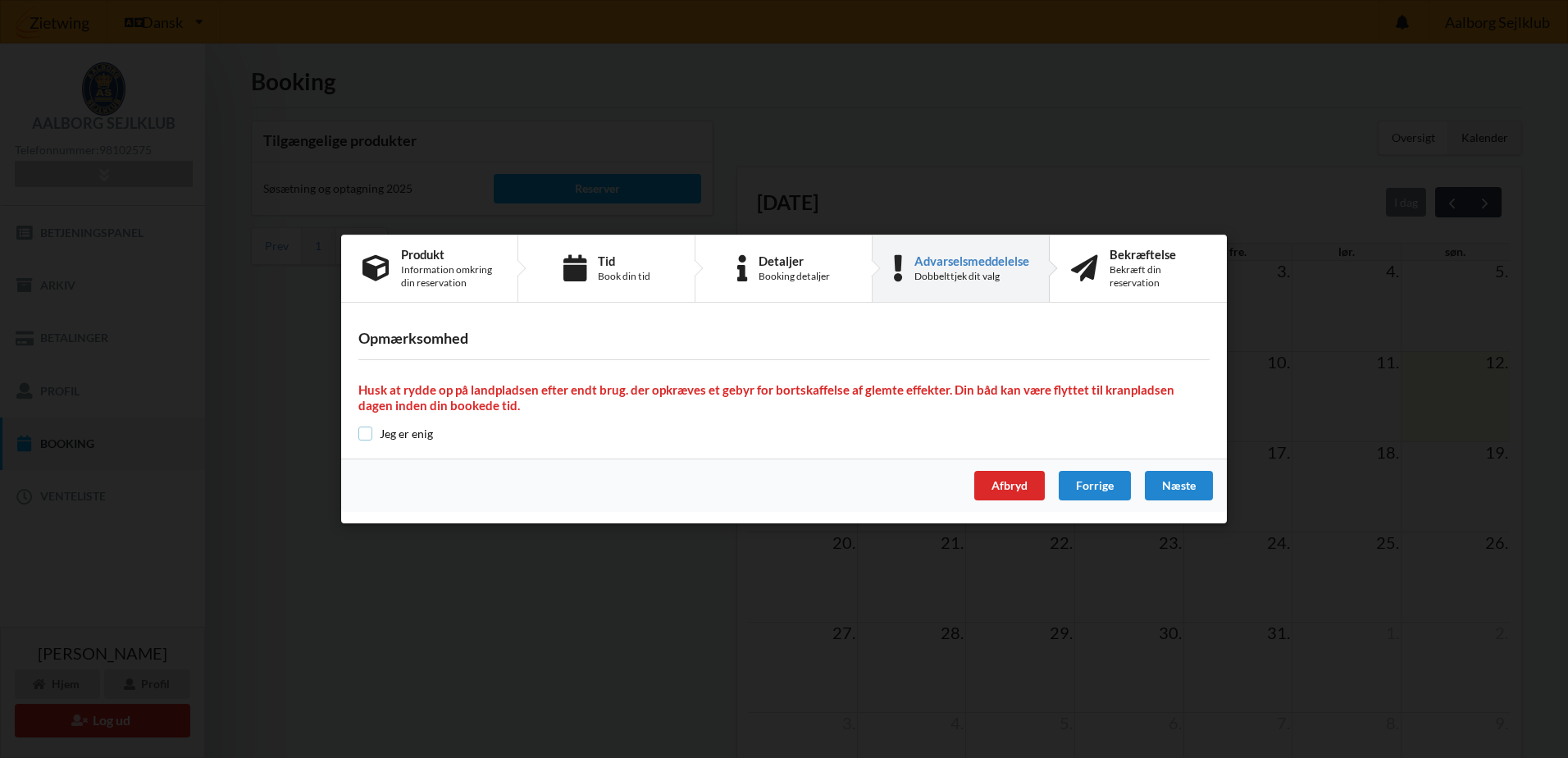
click at [364, 429] on input "checkbox" at bounding box center [365, 433] width 14 height 14
checkbox input "true"
click at [1178, 488] on div "Næste" at bounding box center [1179, 485] width 68 height 29
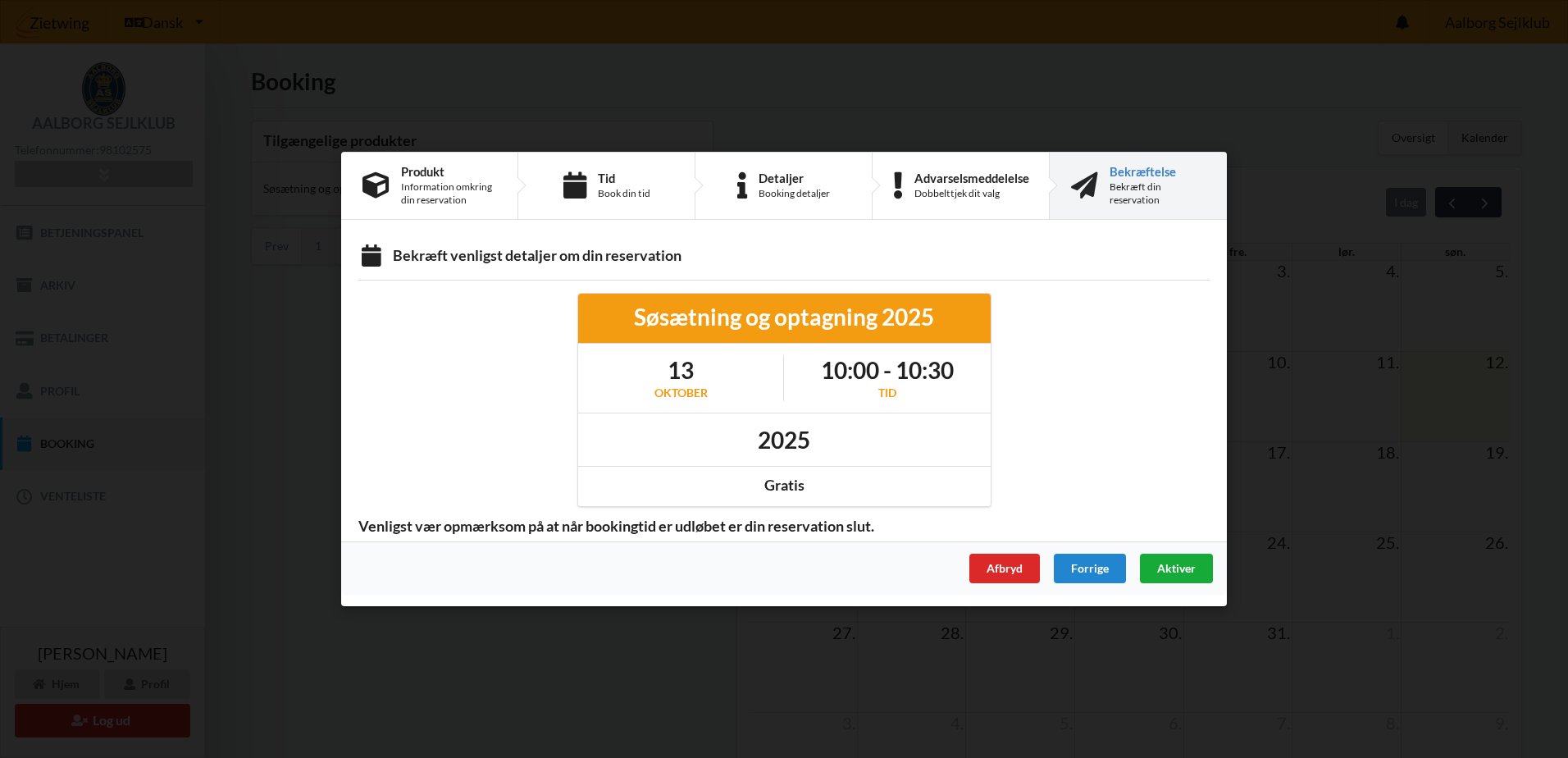
click at [1188, 567] on span "Aktiver" at bounding box center [1176, 568] width 38 height 14
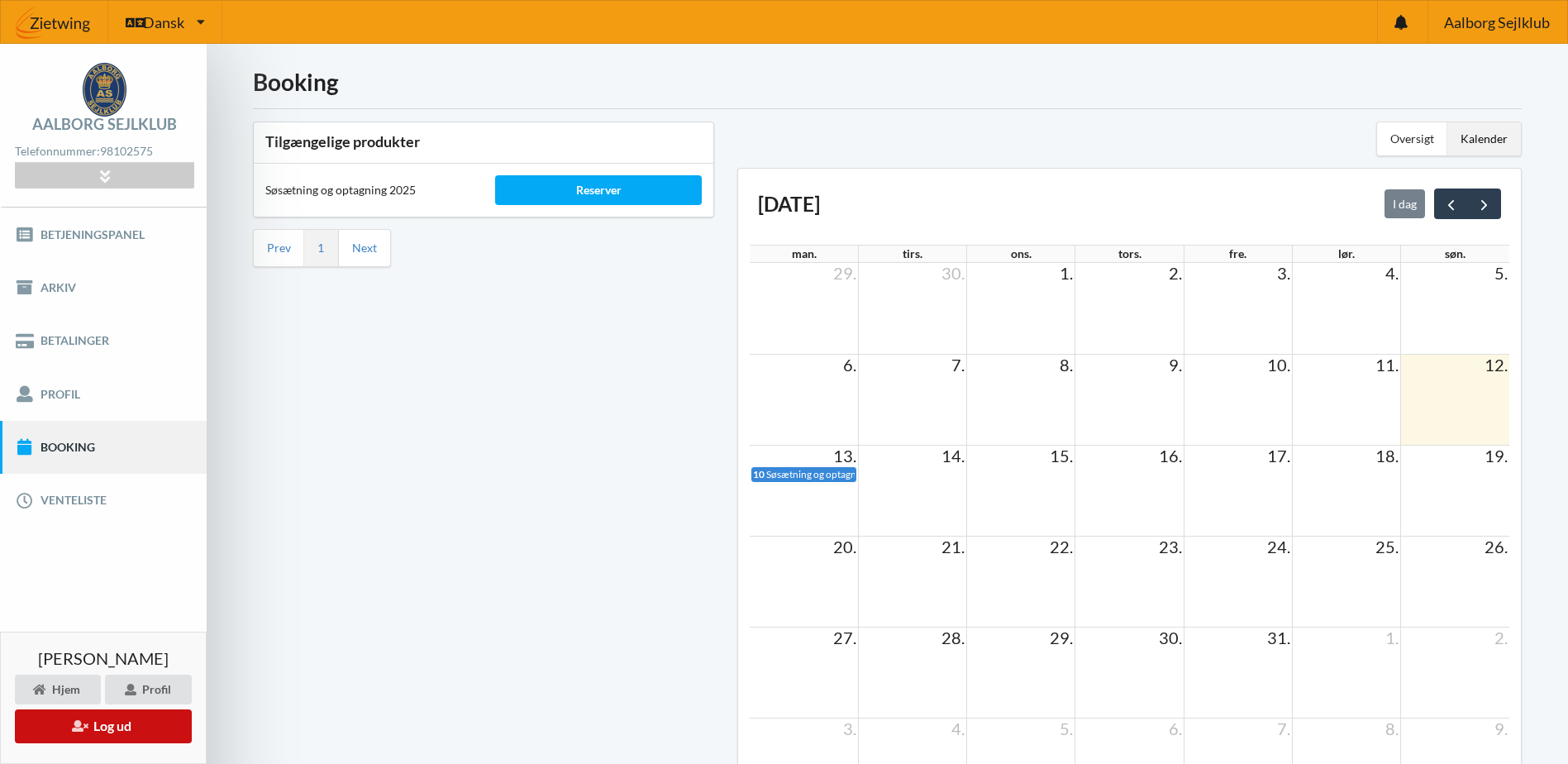
click at [72, 727] on icon at bounding box center [80, 725] width 16 height 12
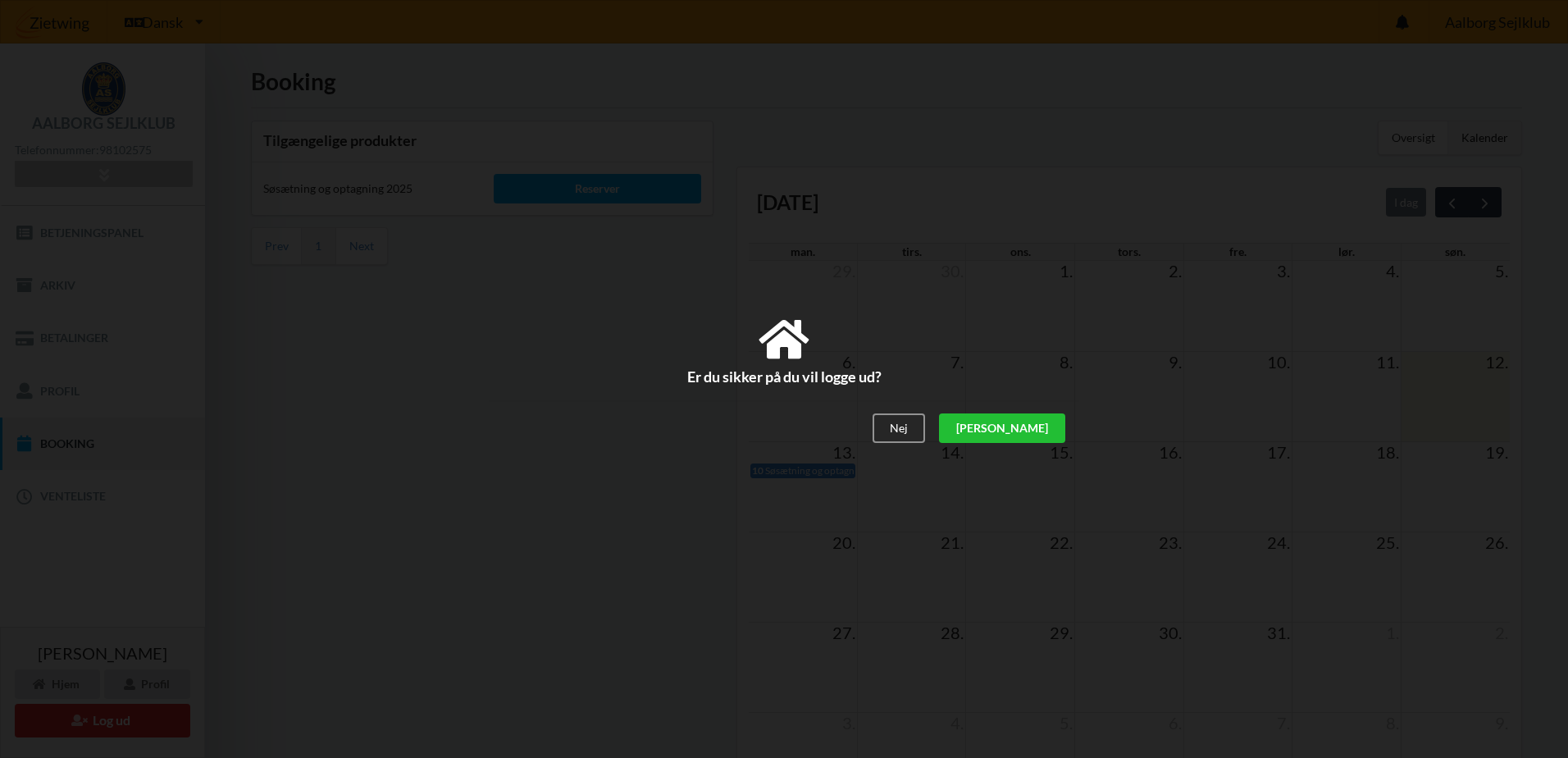
click at [1032, 434] on div "[PERSON_NAME]" at bounding box center [1001, 429] width 126 height 29
